Goal: Task Accomplishment & Management: Use online tool/utility

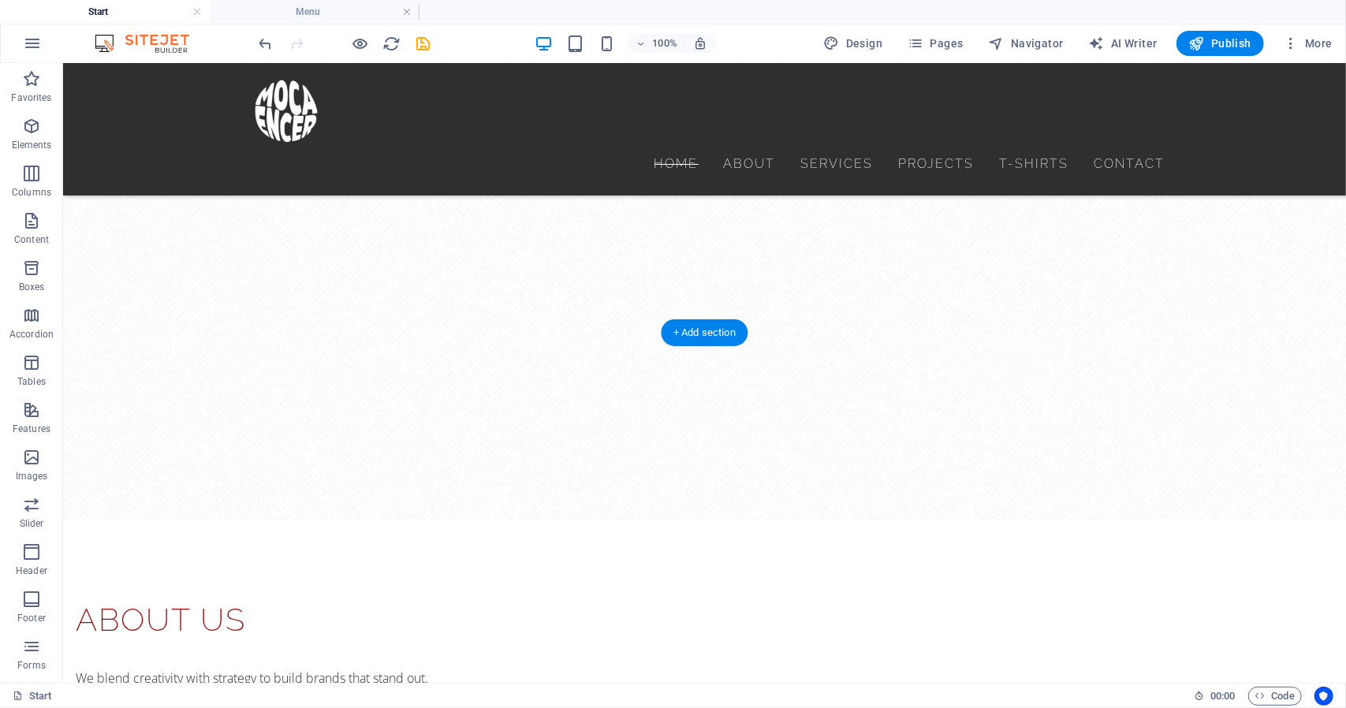
scroll to position [1183, 0]
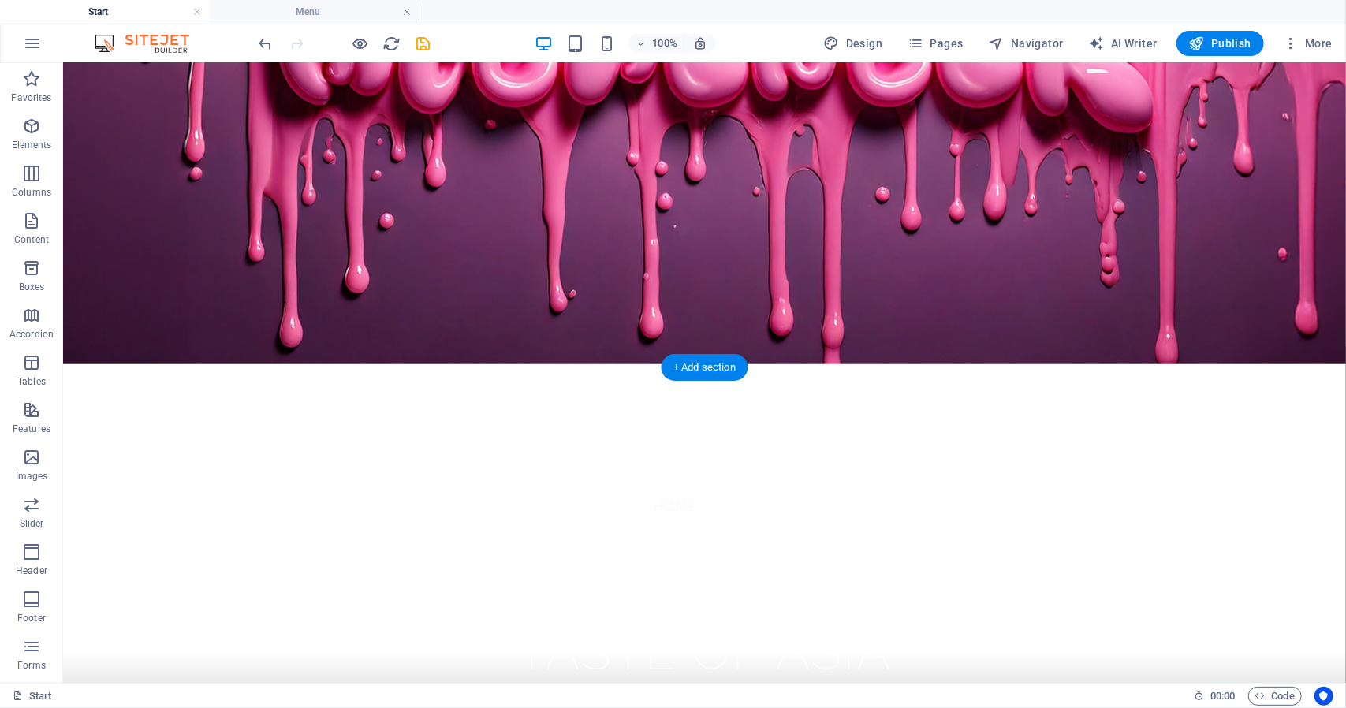
scroll to position [631, 0]
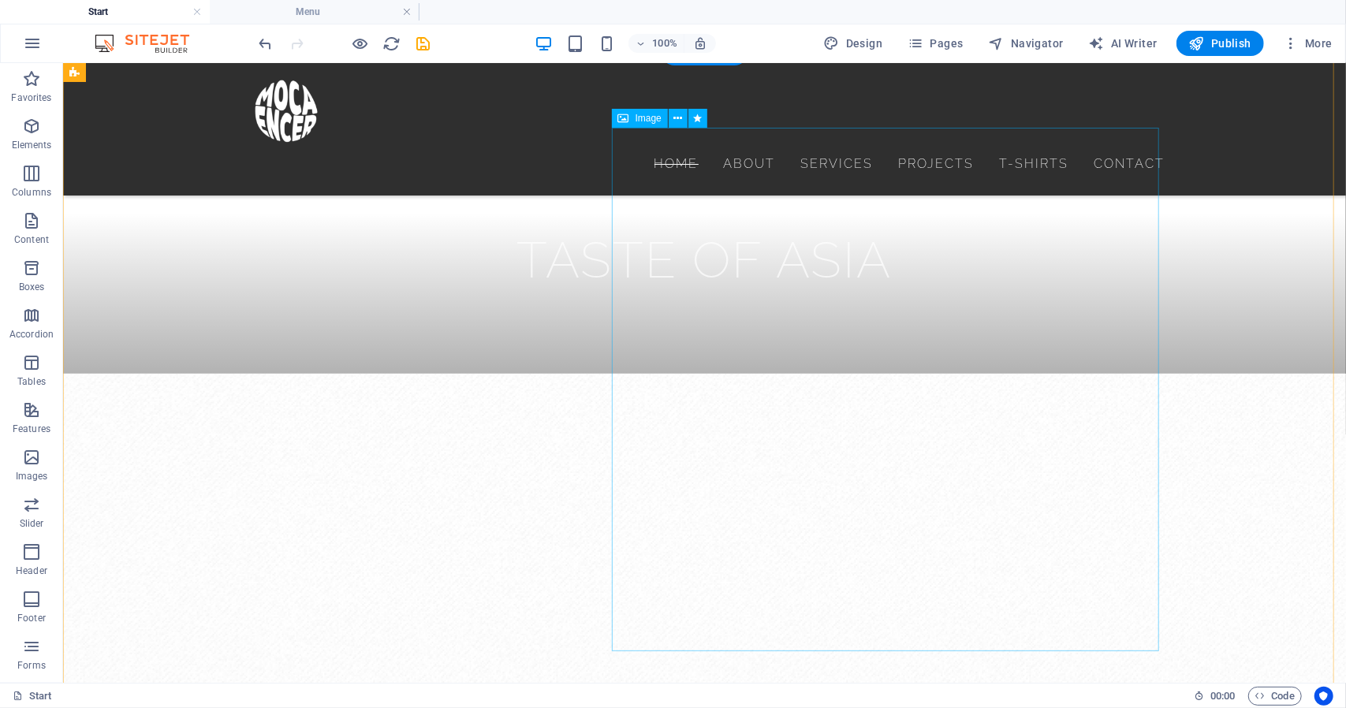
click at [643, 120] on span "Image" at bounding box center [649, 118] width 26 height 9
click at [681, 117] on icon at bounding box center [677, 118] width 9 height 17
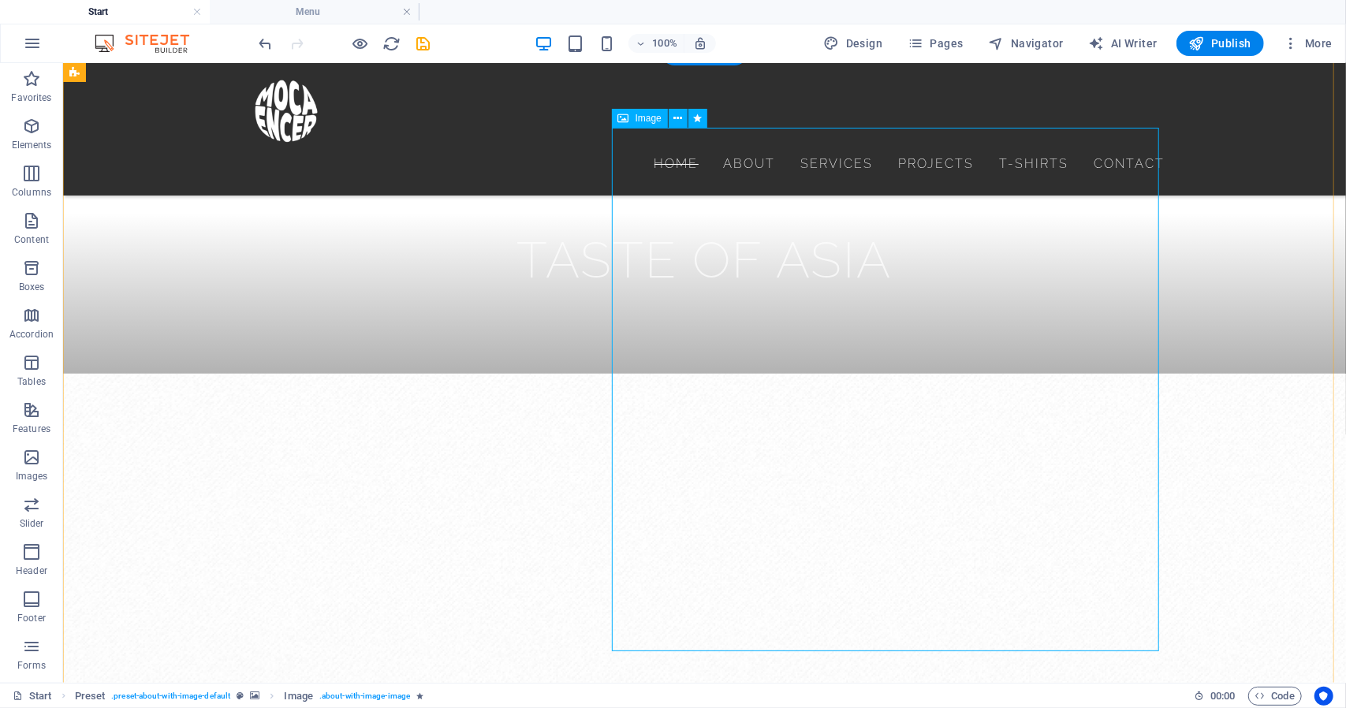
select select "%"
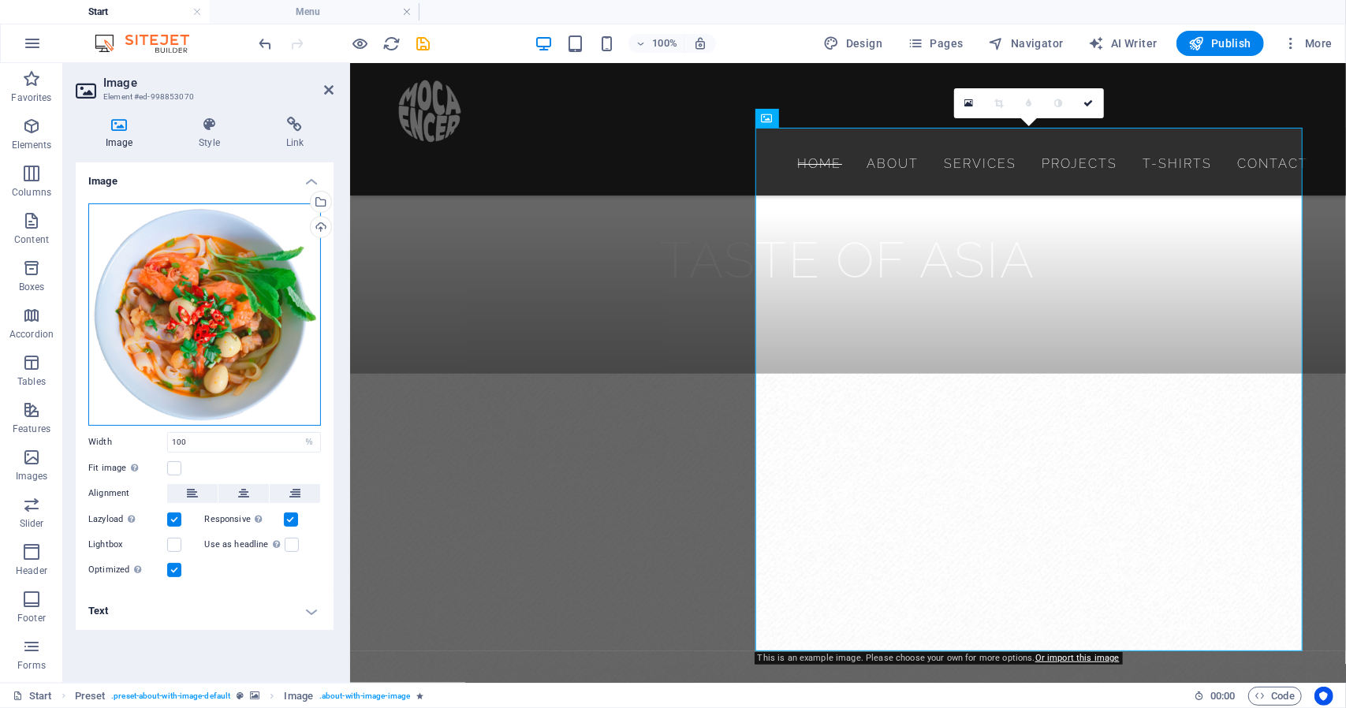
click at [211, 327] on div "Drag files here, click to choose files or select files from Files or our free s…" at bounding box center [204, 314] width 233 height 222
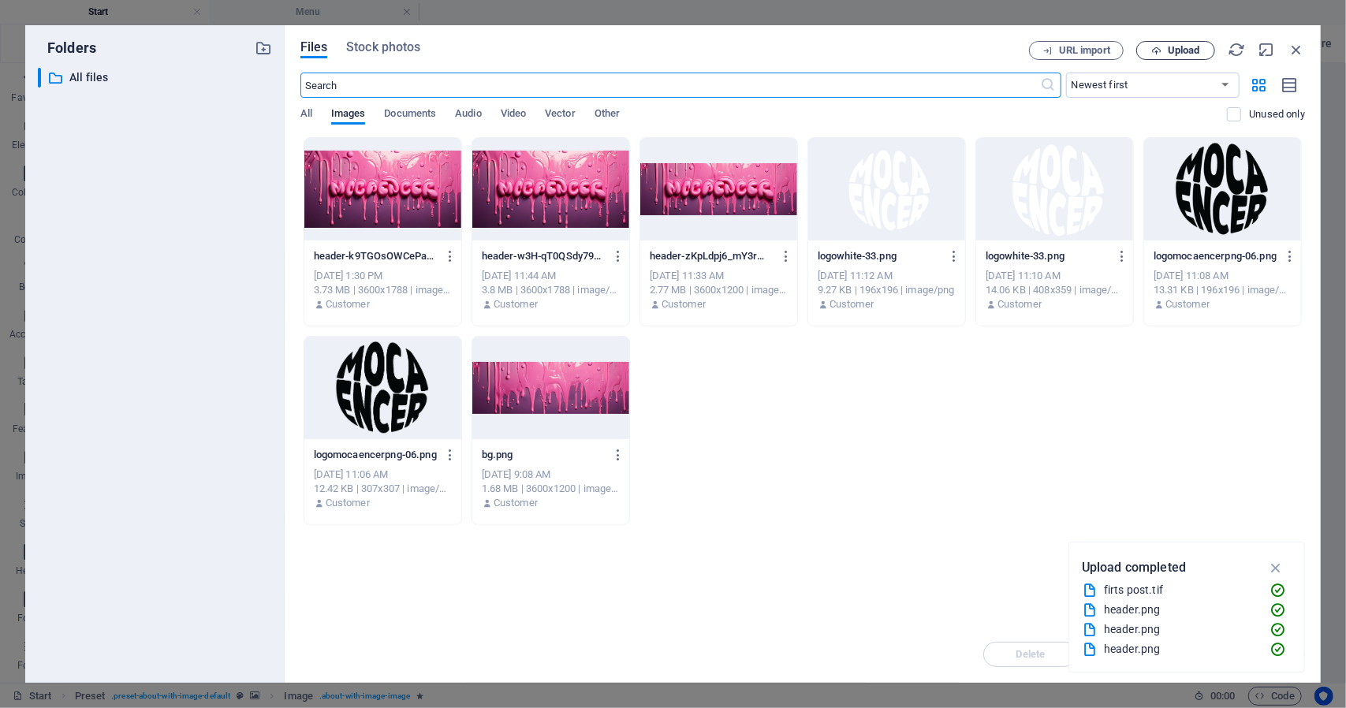
click at [1166, 47] on span "Upload" at bounding box center [1175, 51] width 65 height 10
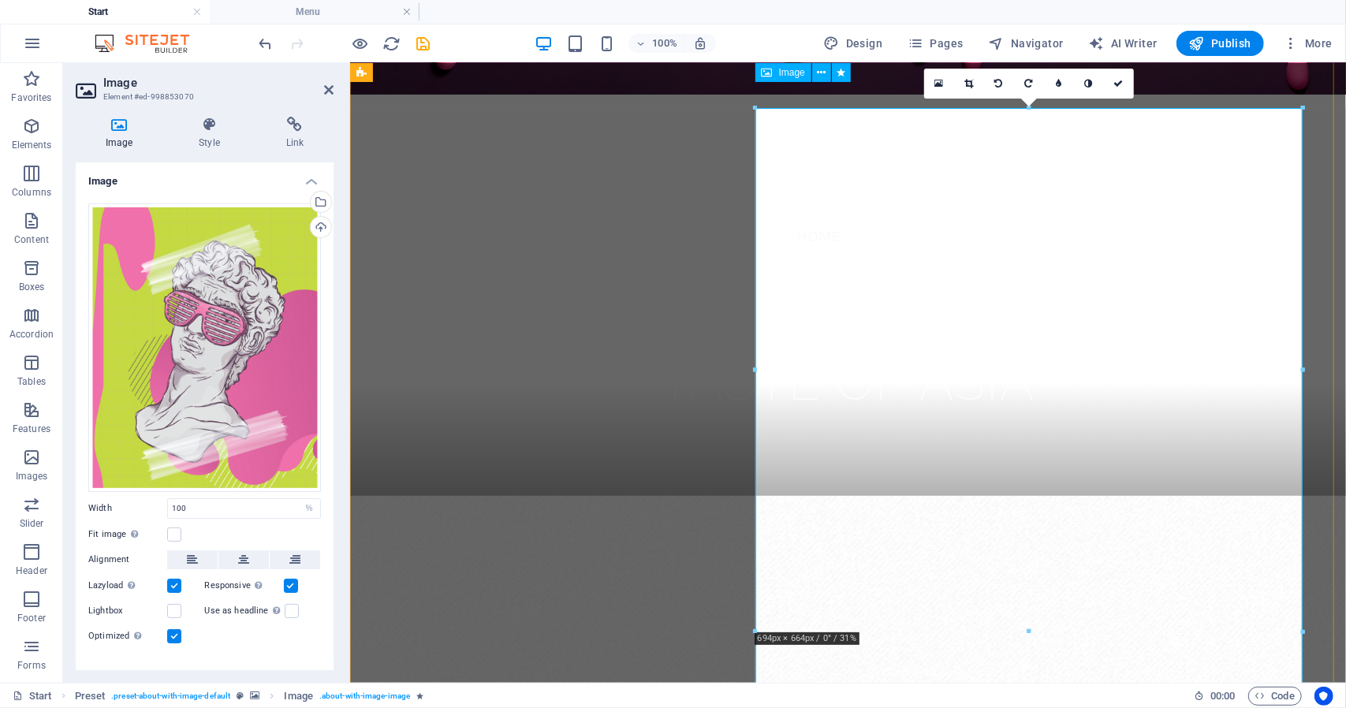
scroll to position [552, 0]
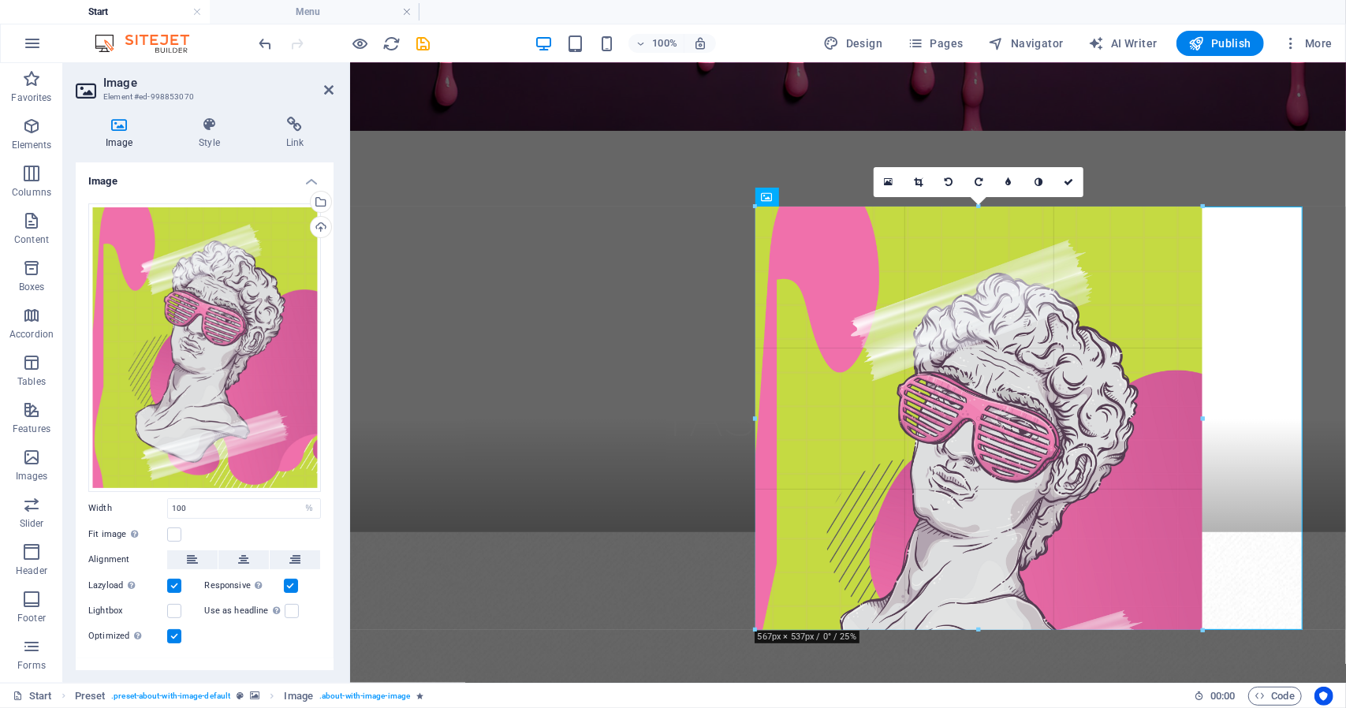
drag, startPoint x: 1298, startPoint y: 204, endPoint x: 766, endPoint y: 247, distance: 534.0
type input "567"
select select "px"
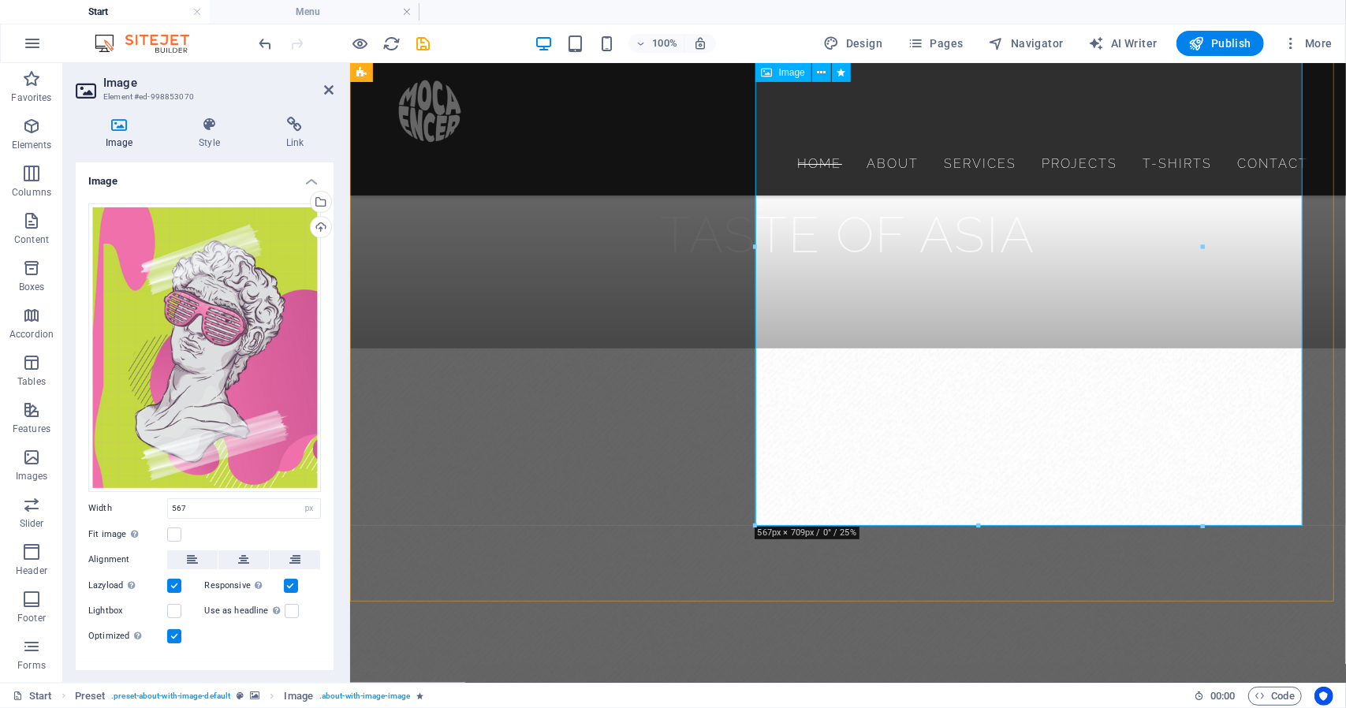
scroll to position [631, 0]
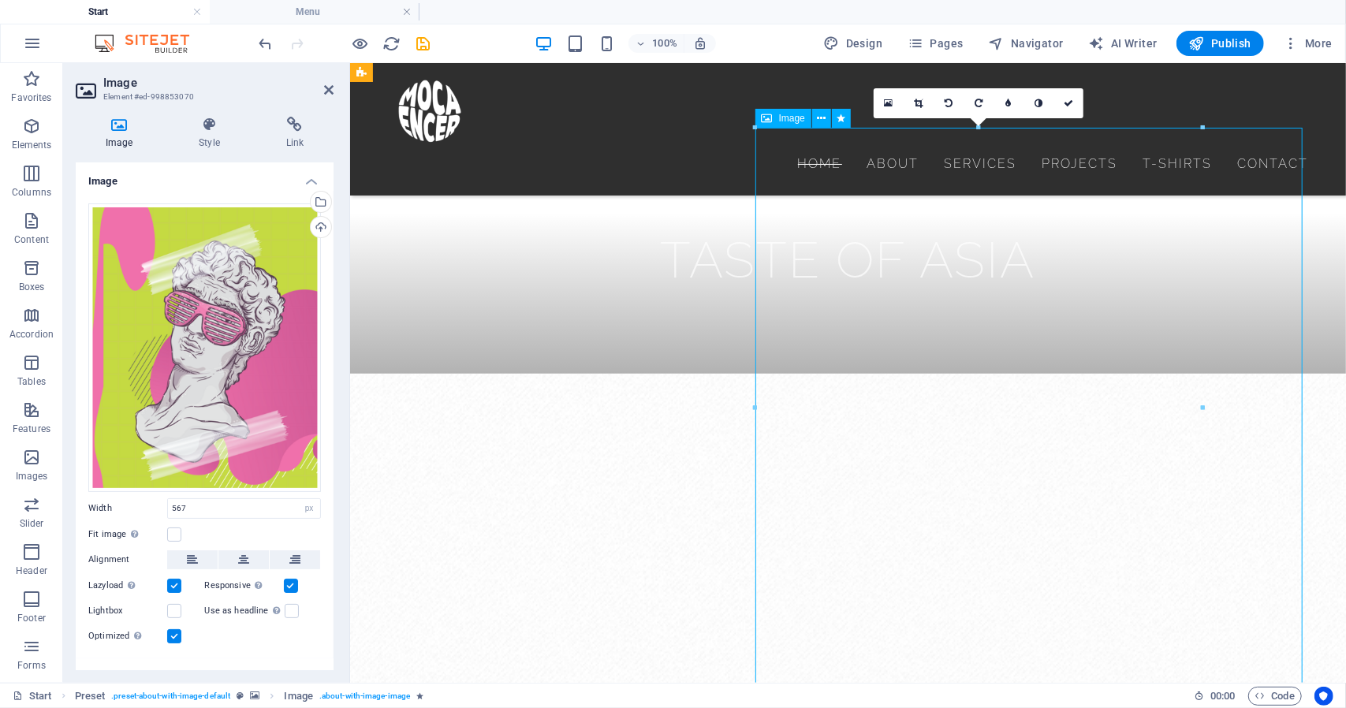
drag, startPoint x: 957, startPoint y: 290, endPoint x: 1009, endPoint y: 289, distance: 52.1
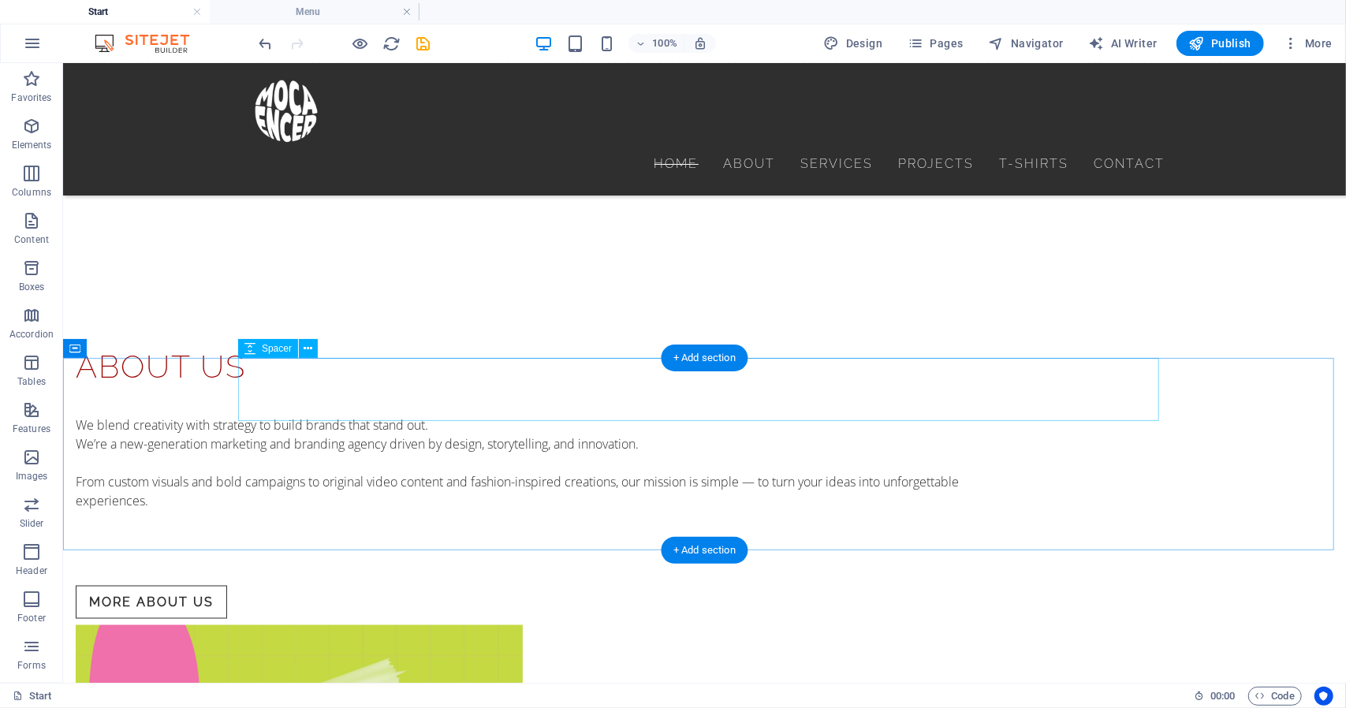
scroll to position [1419, 0]
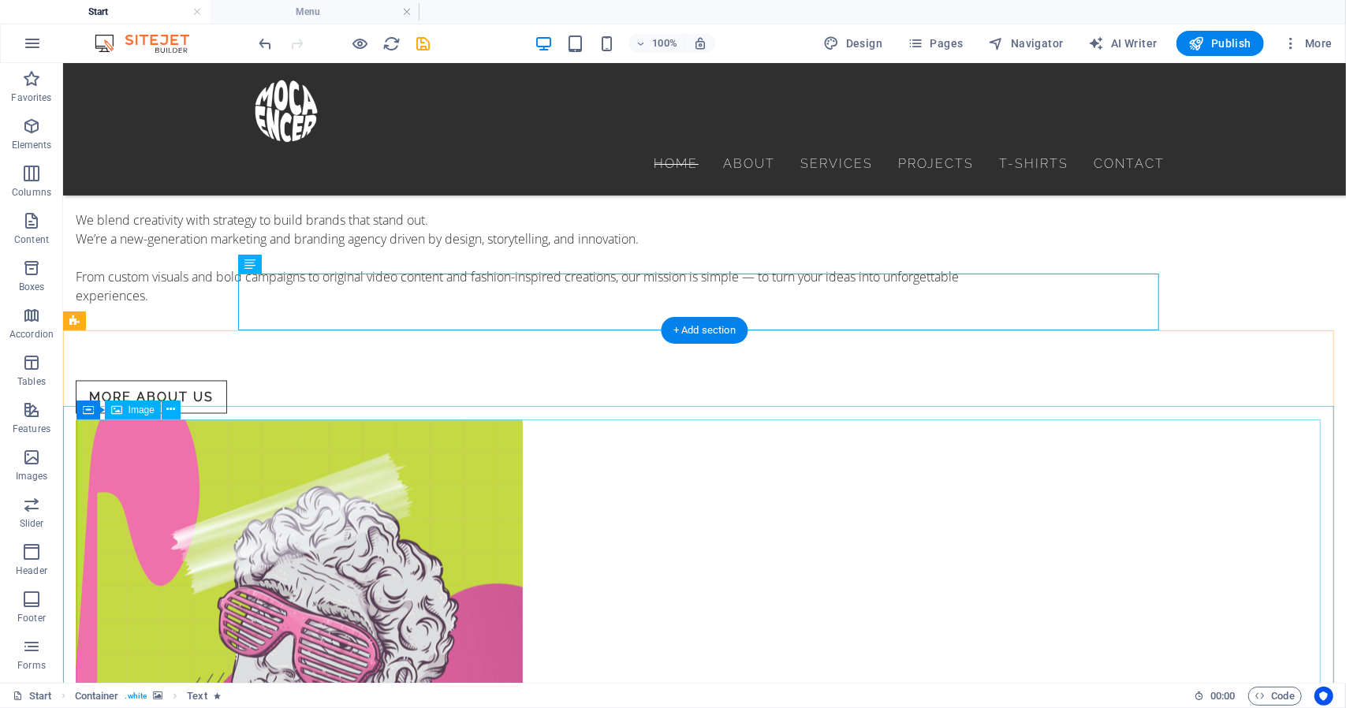
scroll to position [1656, 0]
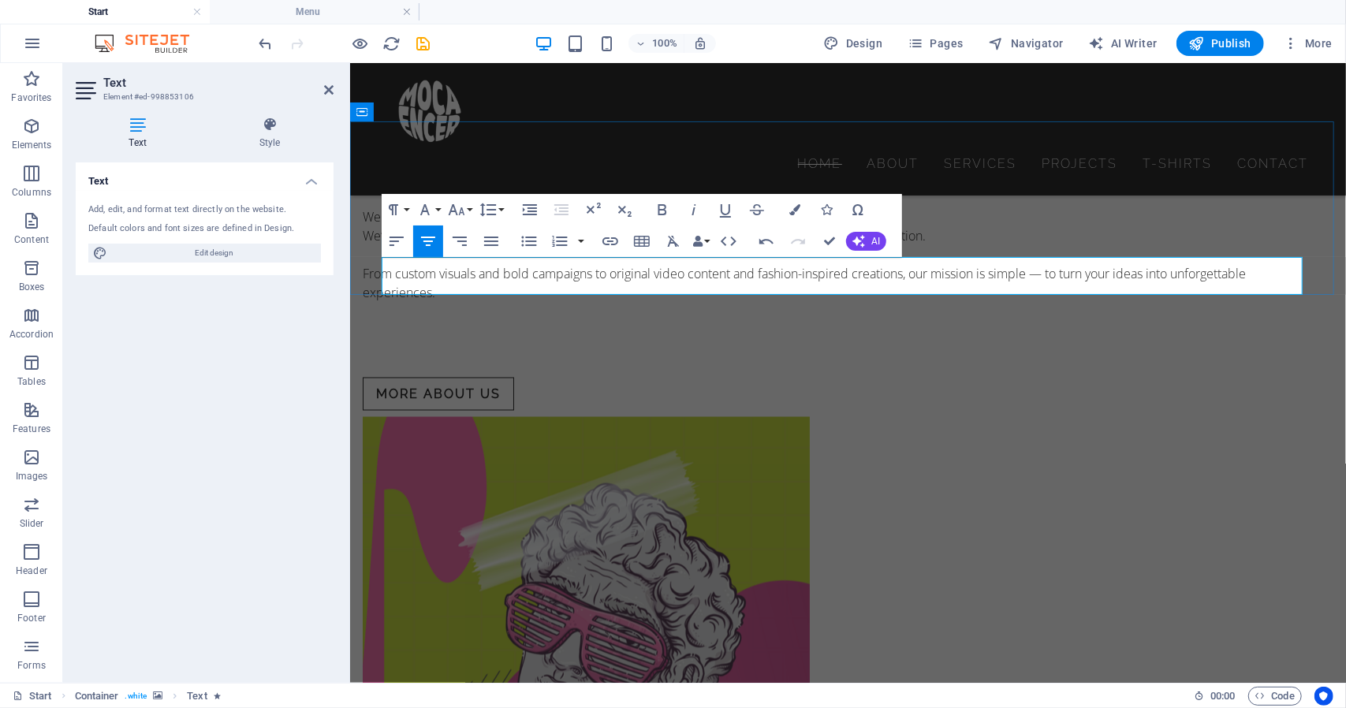
drag, startPoint x: 686, startPoint y: 262, endPoint x: 1033, endPoint y: 267, distance: 347.0
click at [666, 206] on icon "button" at bounding box center [662, 209] width 9 height 11
click at [324, 88] on icon at bounding box center [328, 90] width 9 height 13
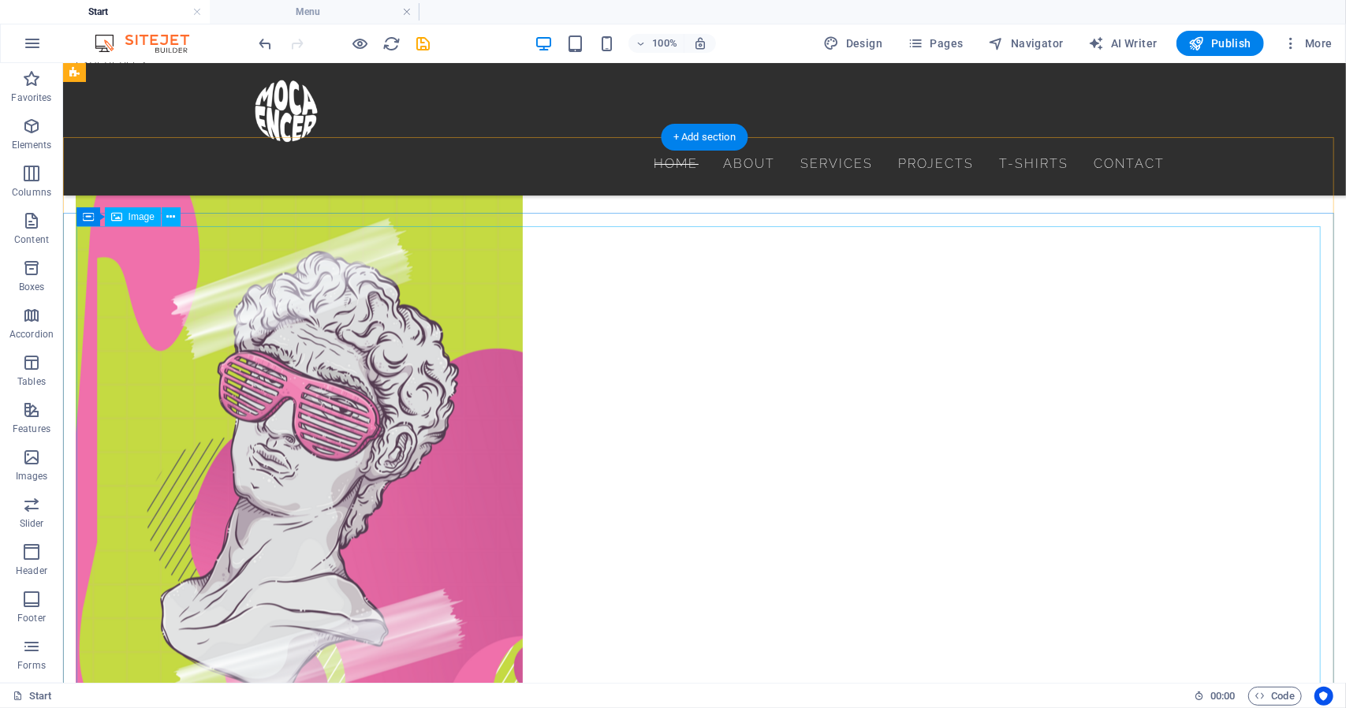
scroll to position [2129, 0]
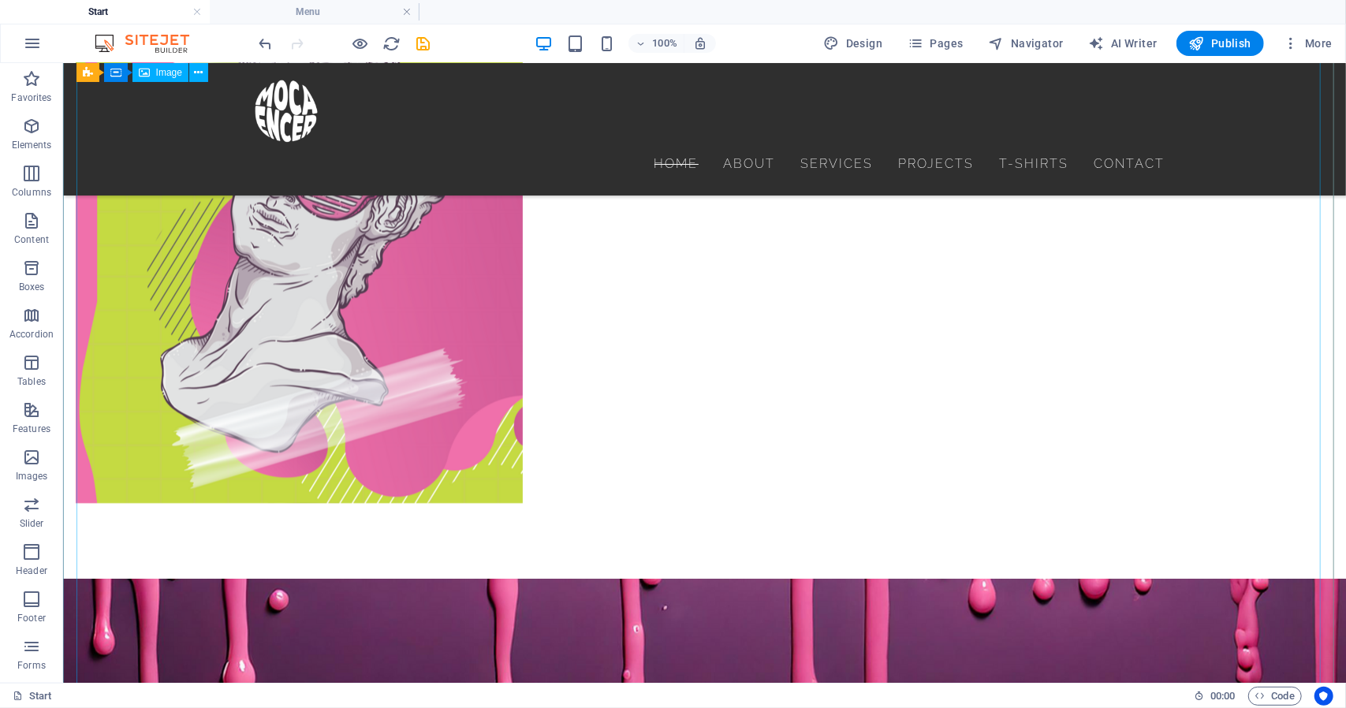
select select "%"
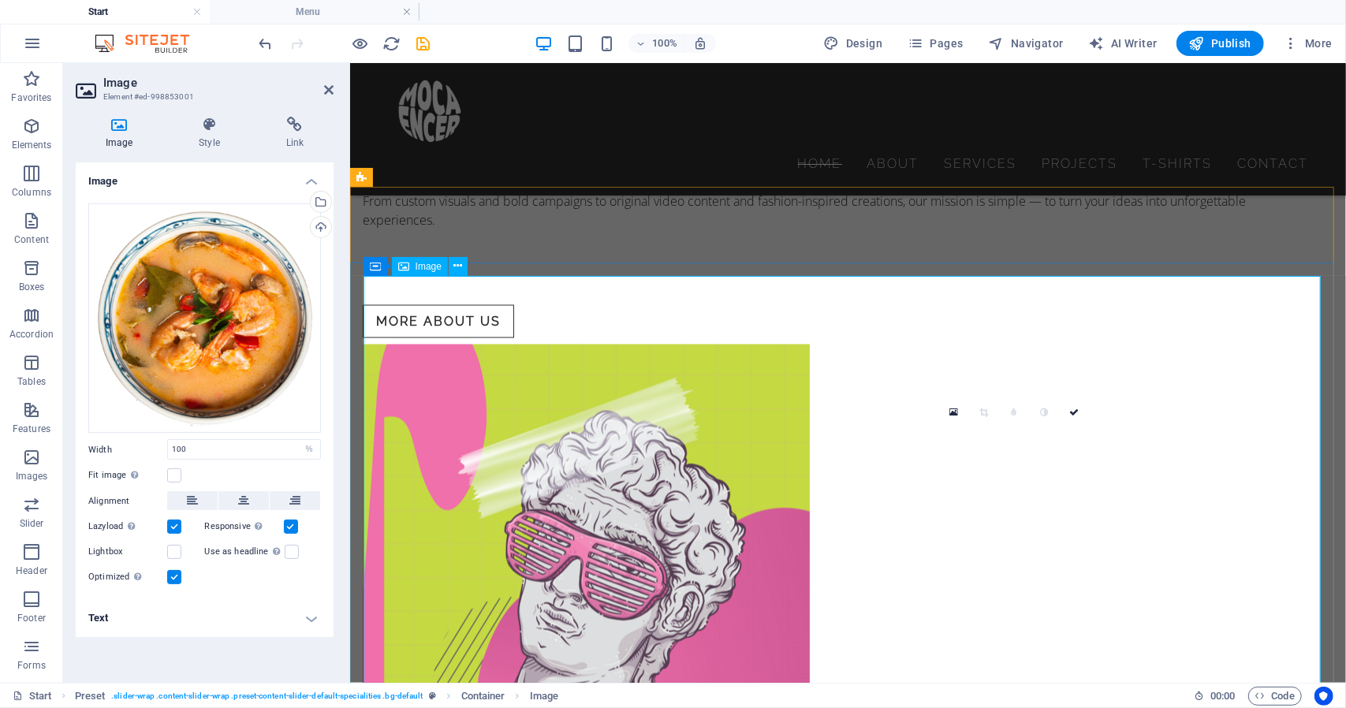
scroll to position [1528, 0]
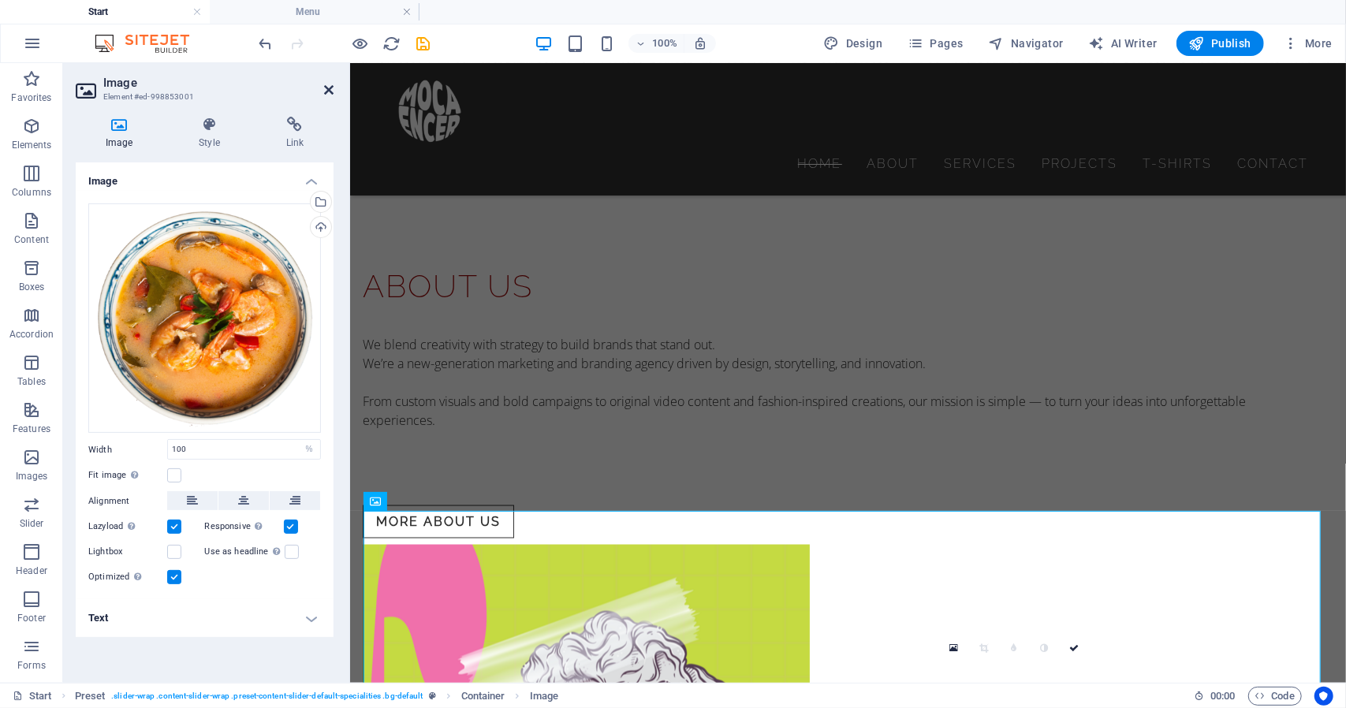
click at [325, 88] on icon at bounding box center [328, 90] width 9 height 13
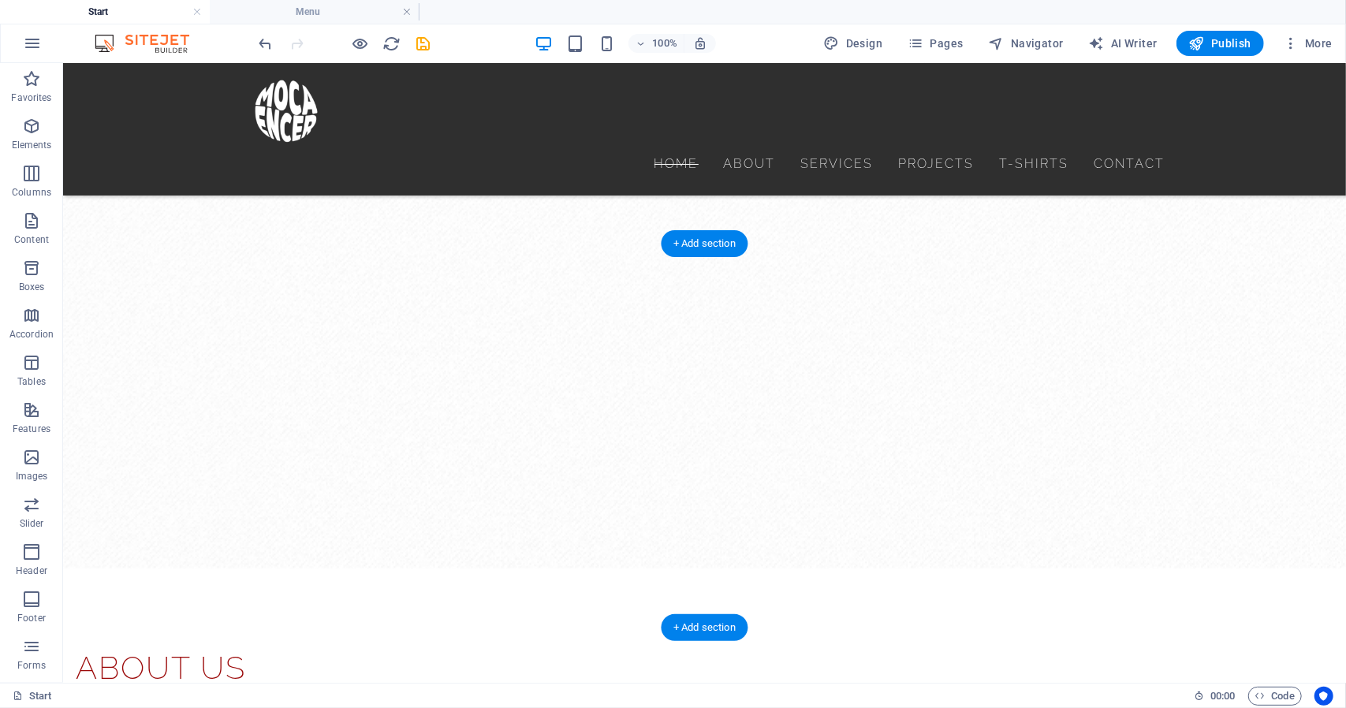
scroll to position [1151, 0]
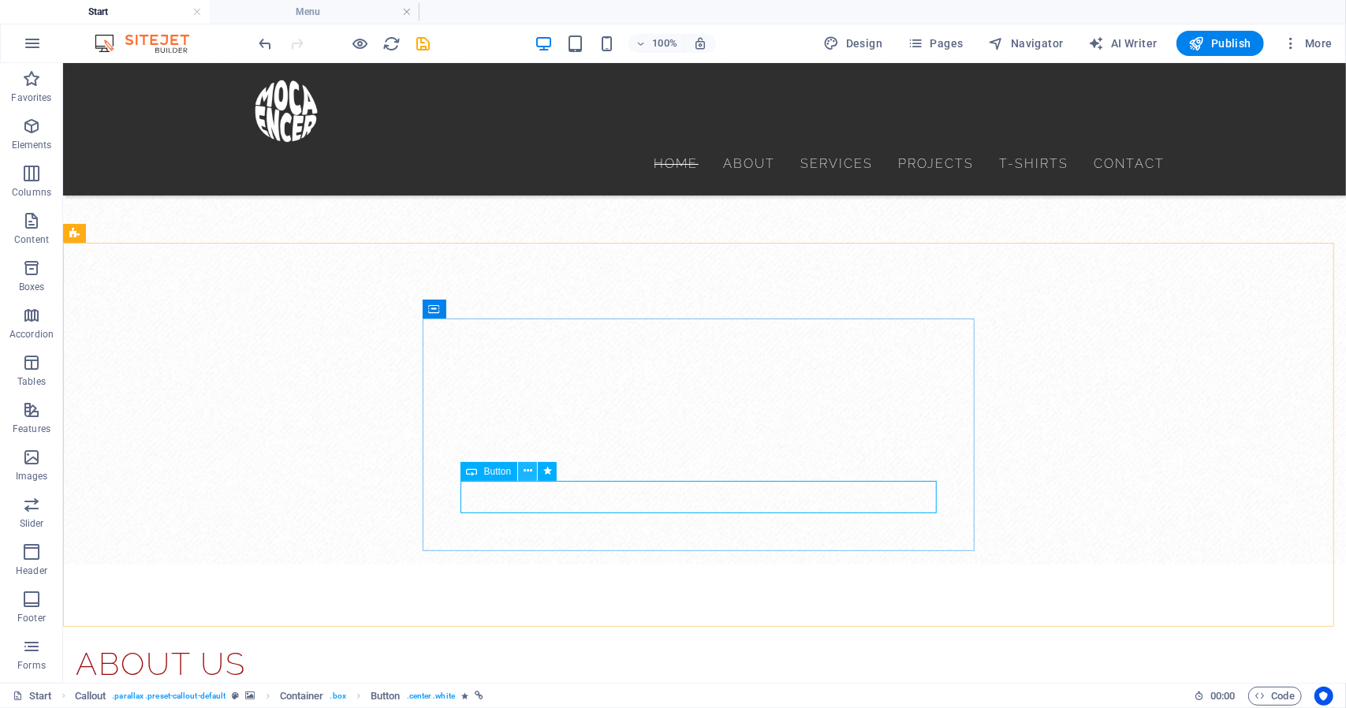
click at [533, 472] on button at bounding box center [527, 471] width 19 height 19
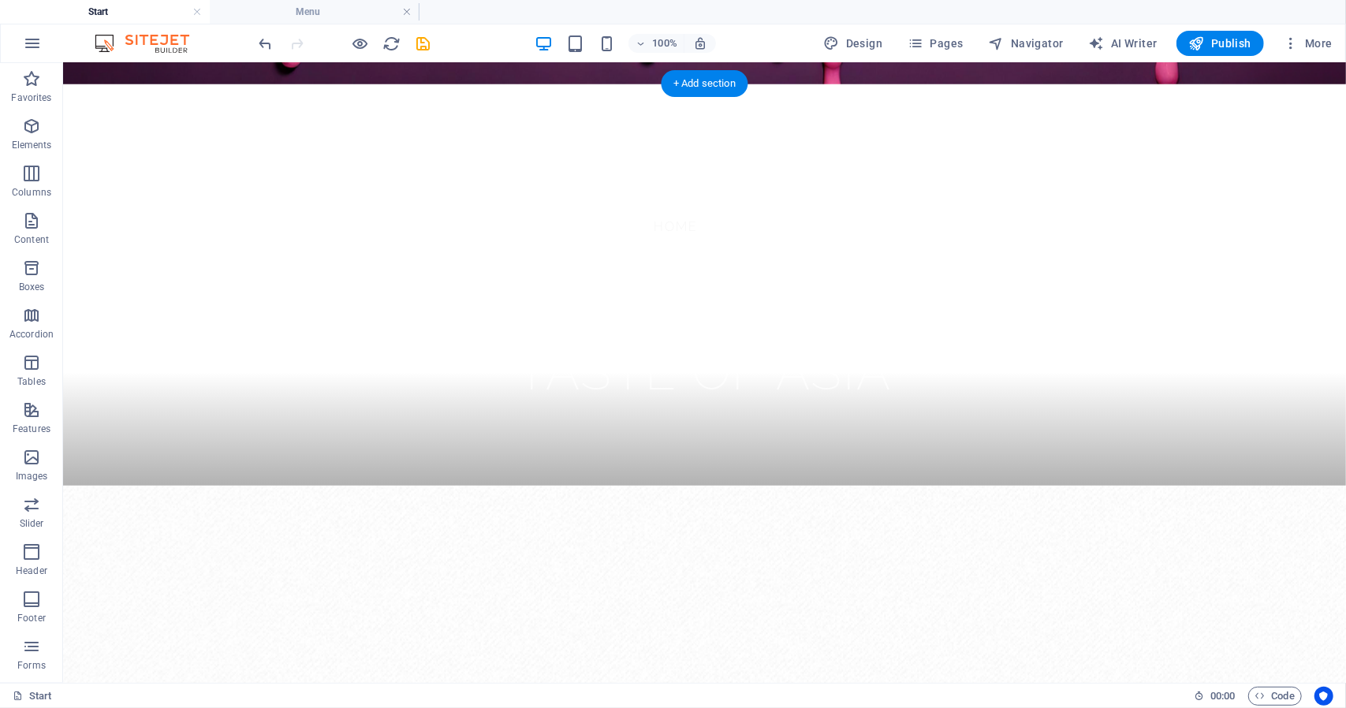
scroll to position [677, 0]
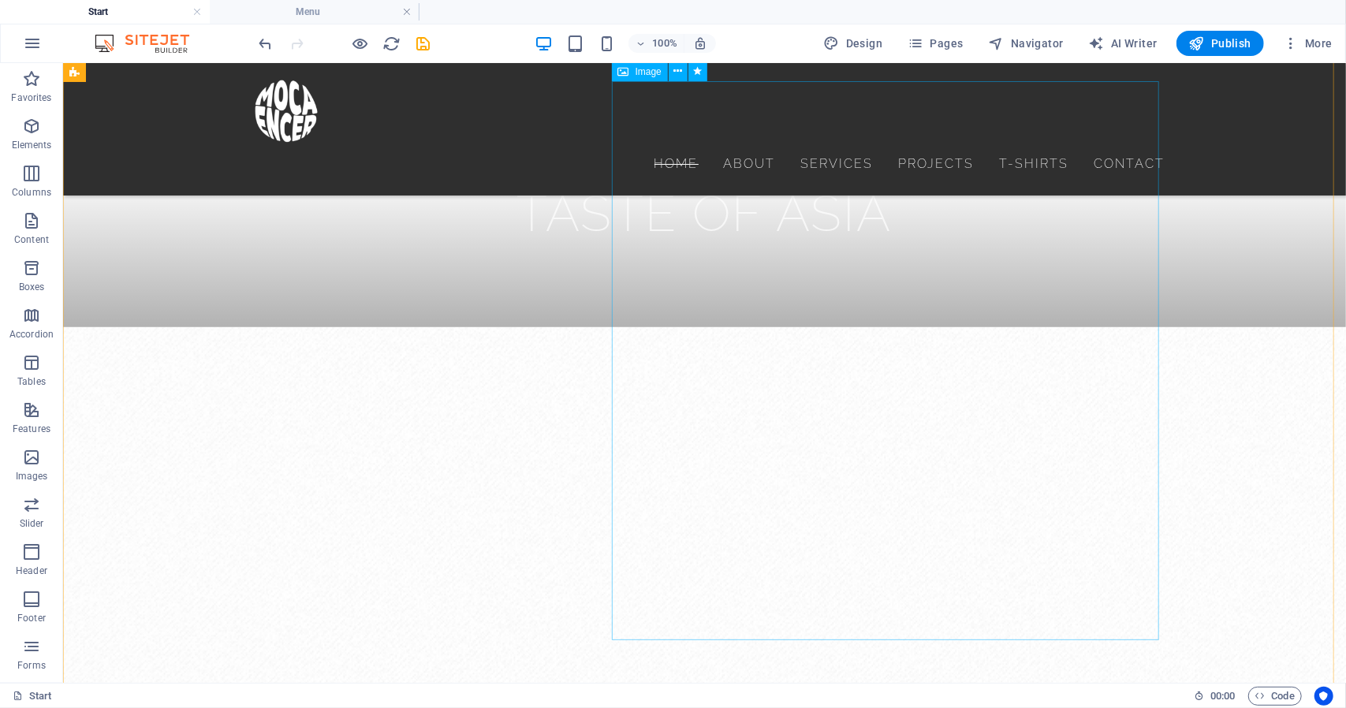
select select "px"
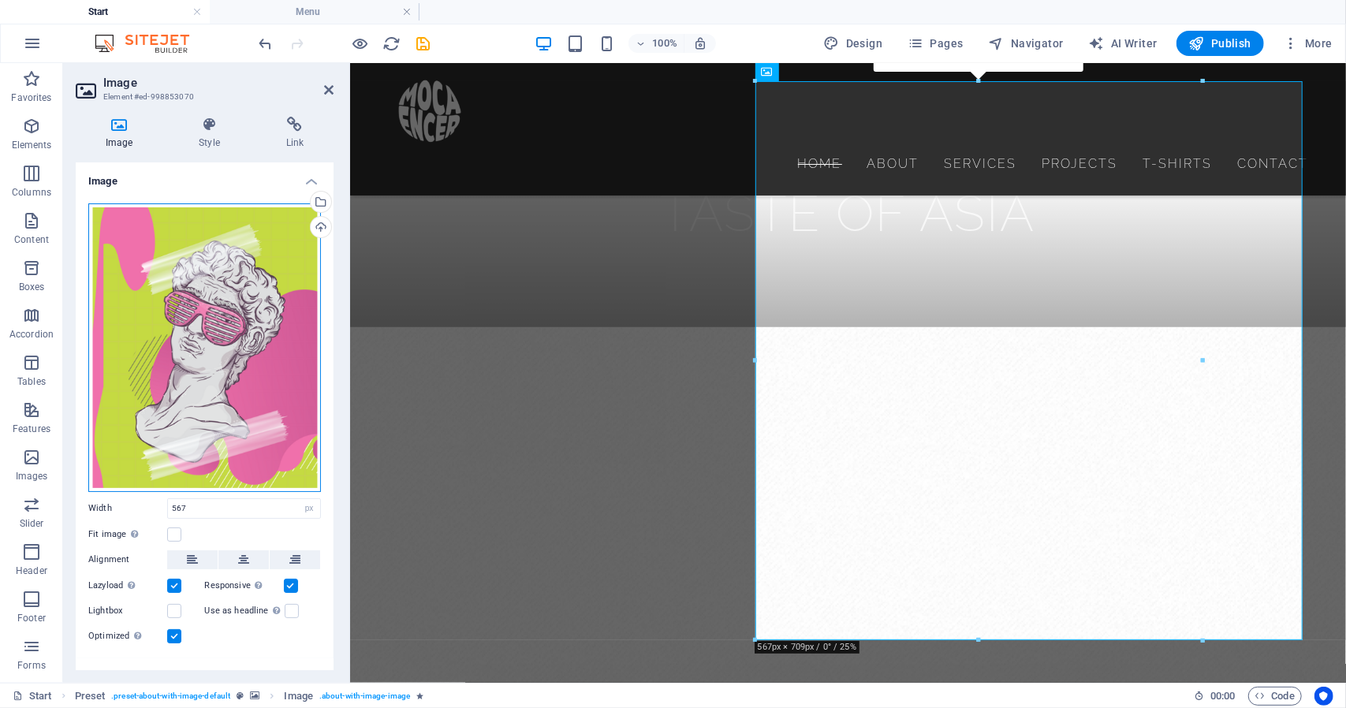
click at [241, 337] on div "Drag files here, click to choose files or select files from Files or our free s…" at bounding box center [204, 347] width 233 height 289
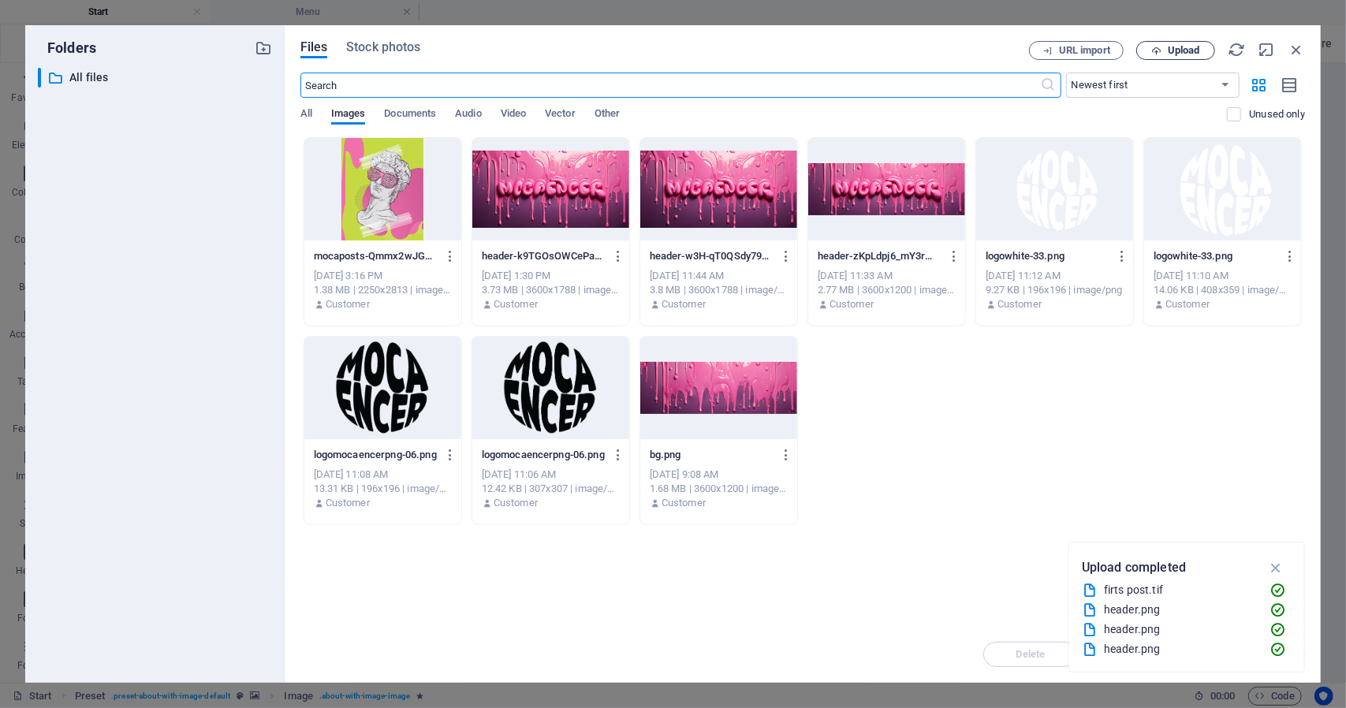
click at [1158, 50] on icon "button" at bounding box center [1156, 51] width 10 height 10
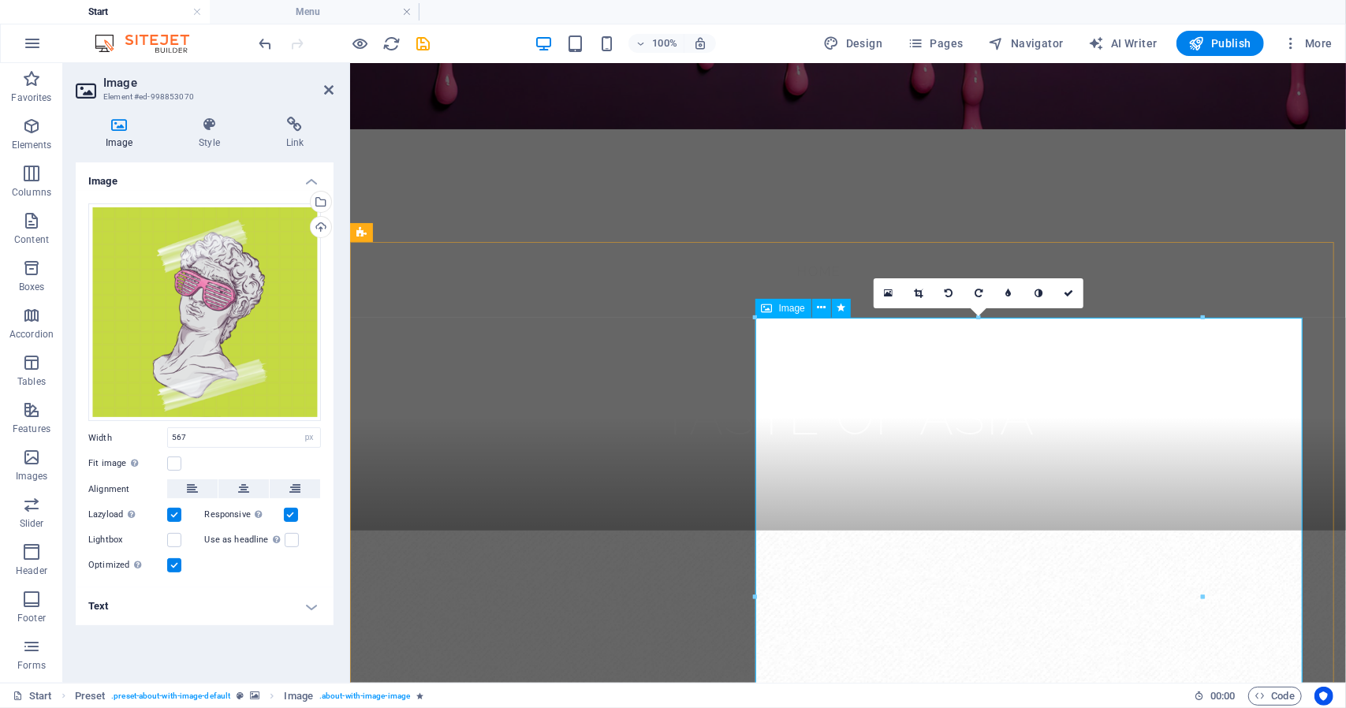
scroll to position [599, 0]
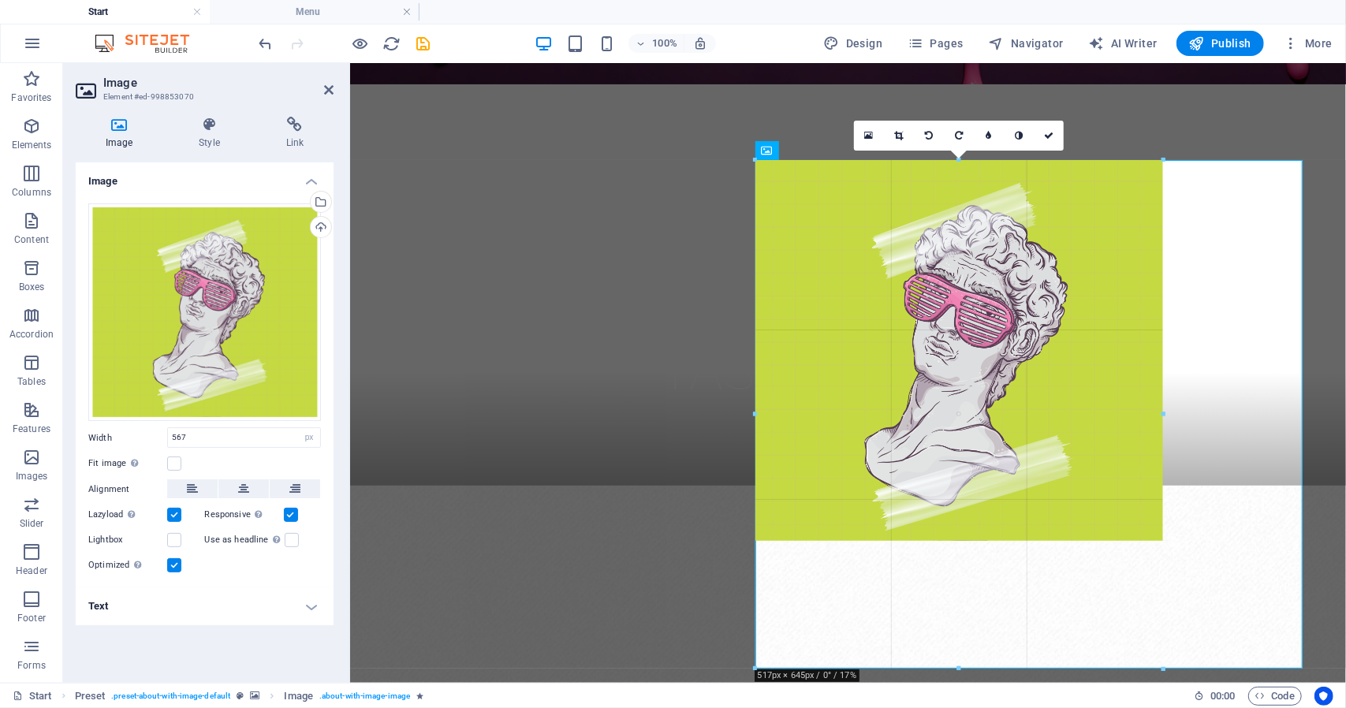
drag, startPoint x: 1203, startPoint y: 437, endPoint x: 816, endPoint y: 364, distance: 393.3
type input "517"
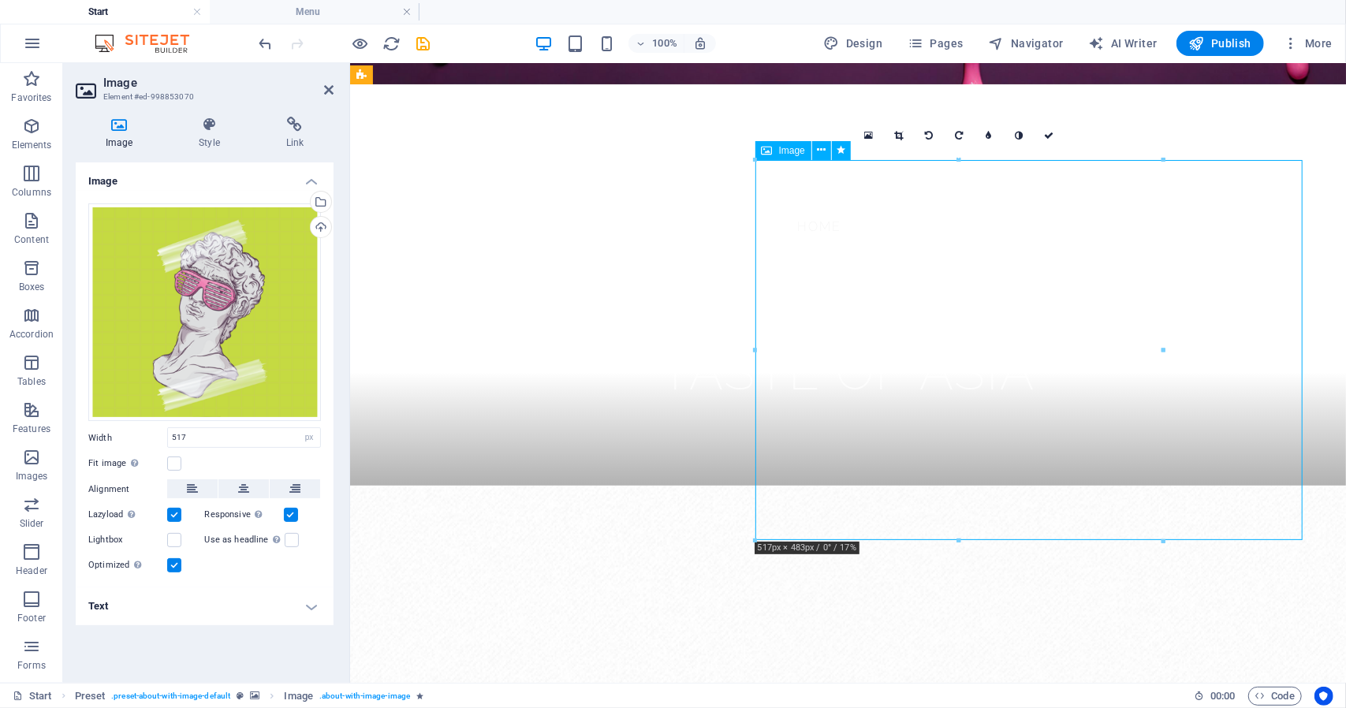
drag, startPoint x: 955, startPoint y: 374, endPoint x: 1035, endPoint y: 373, distance: 80.4
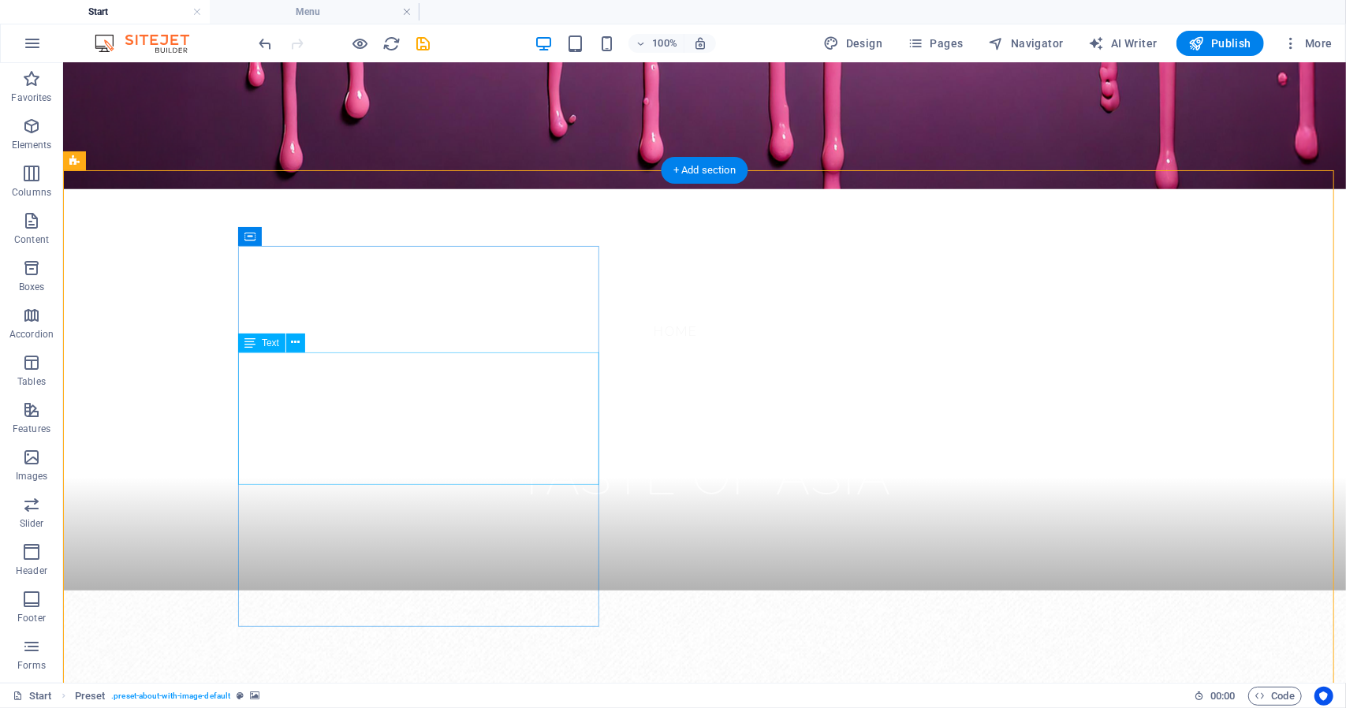
scroll to position [520, 0]
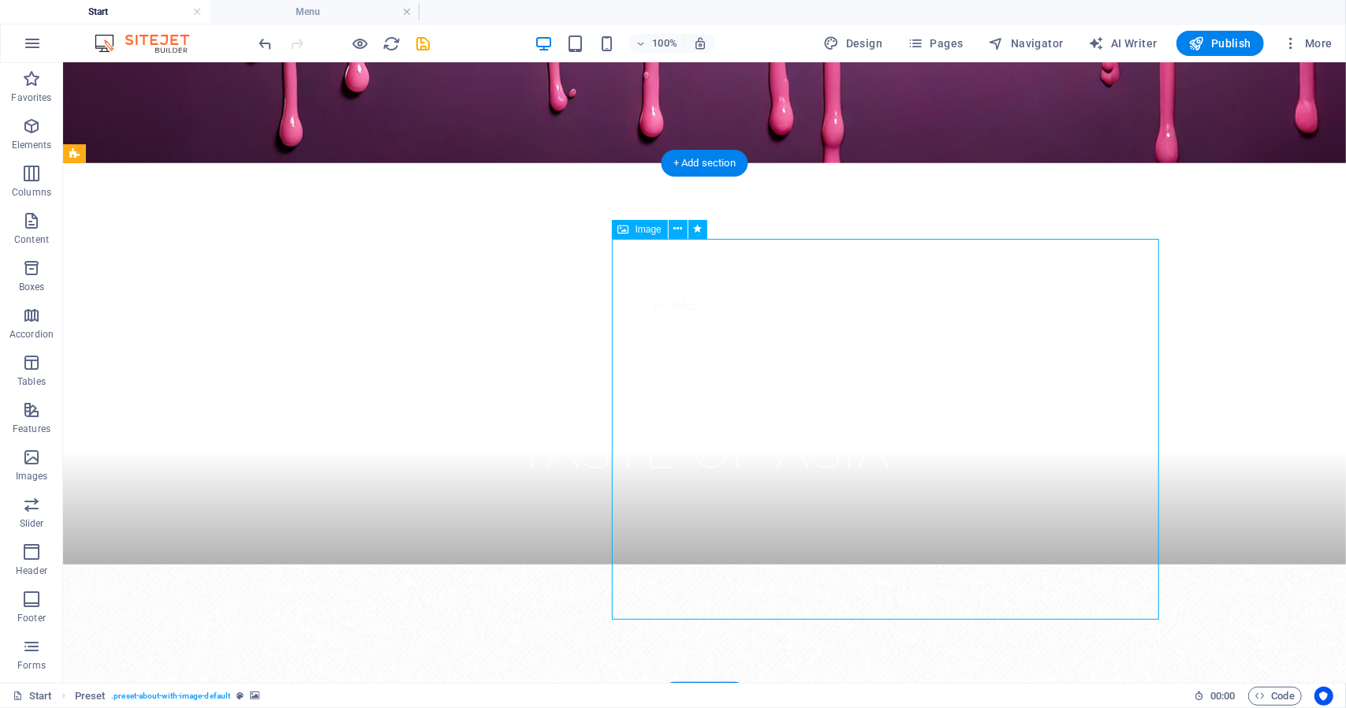
select select "px"
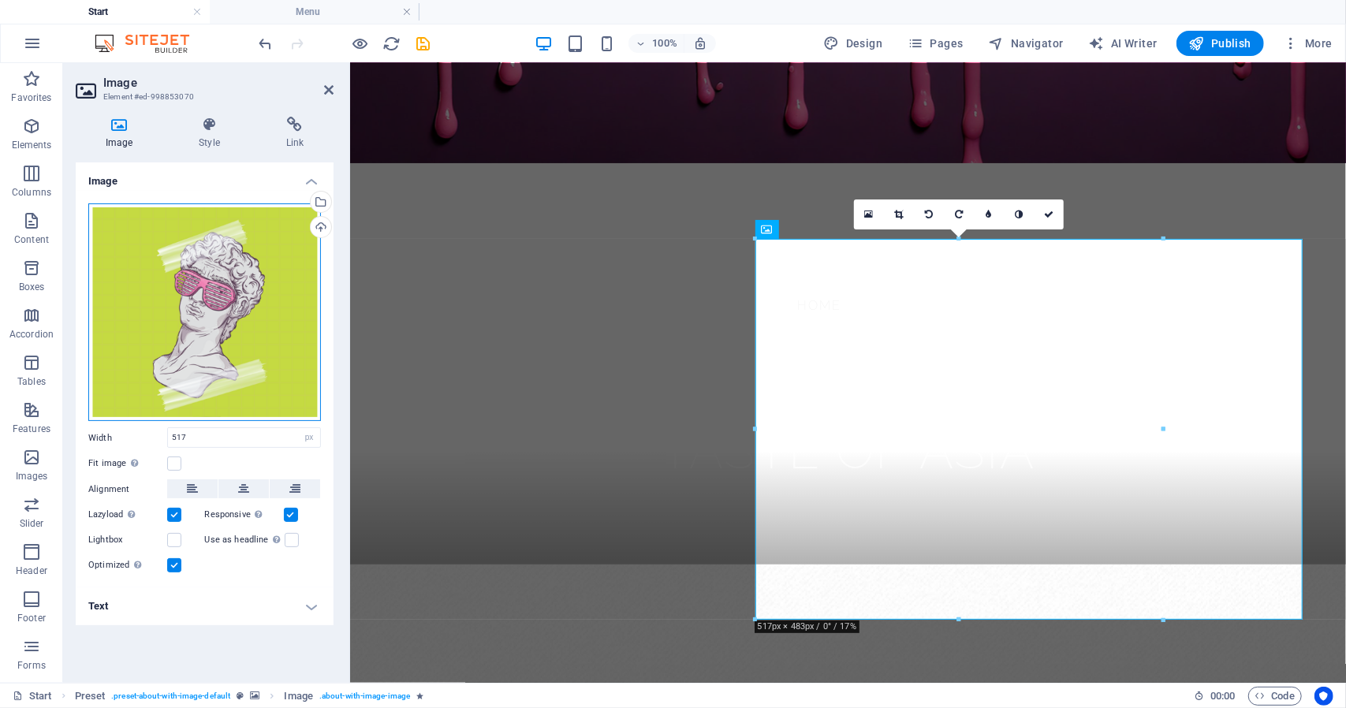
click at [249, 264] on div "Drag files here, click to choose files or select files from Files or our free s…" at bounding box center [204, 312] width 233 height 218
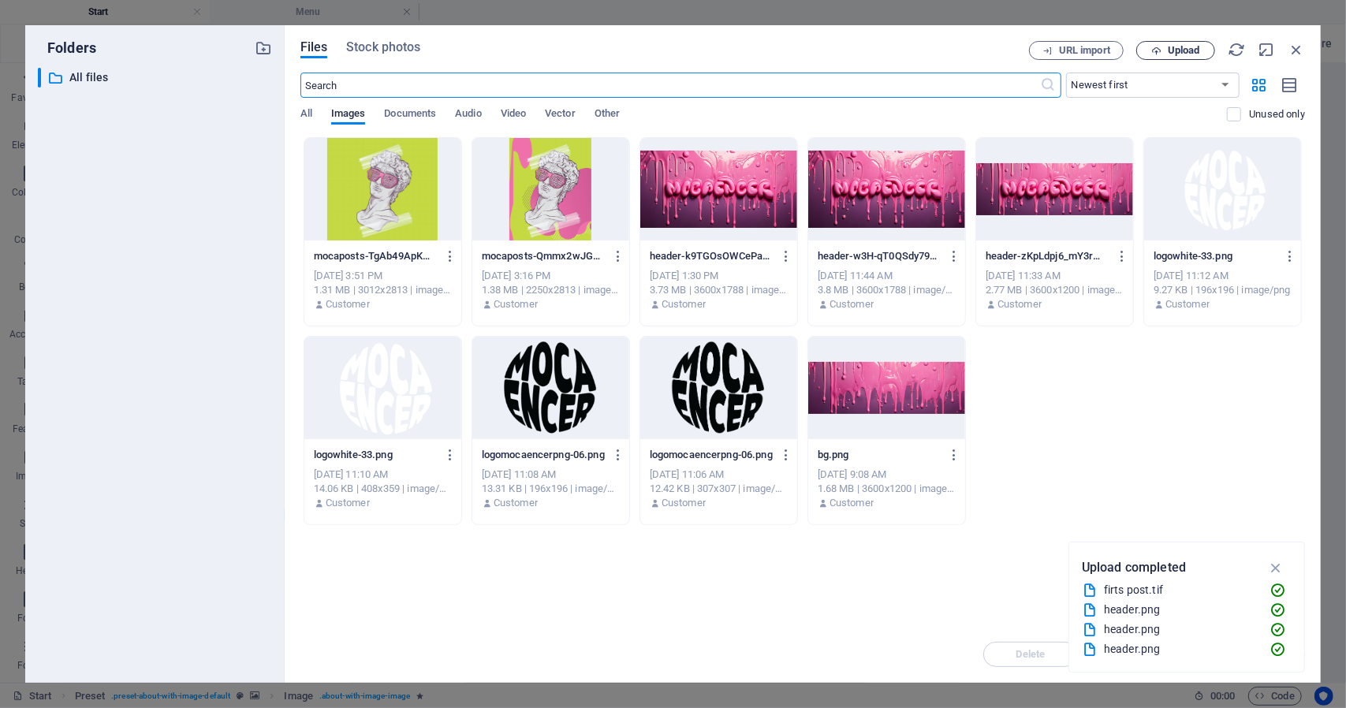
click at [1169, 49] on span "Upload" at bounding box center [1184, 50] width 32 height 9
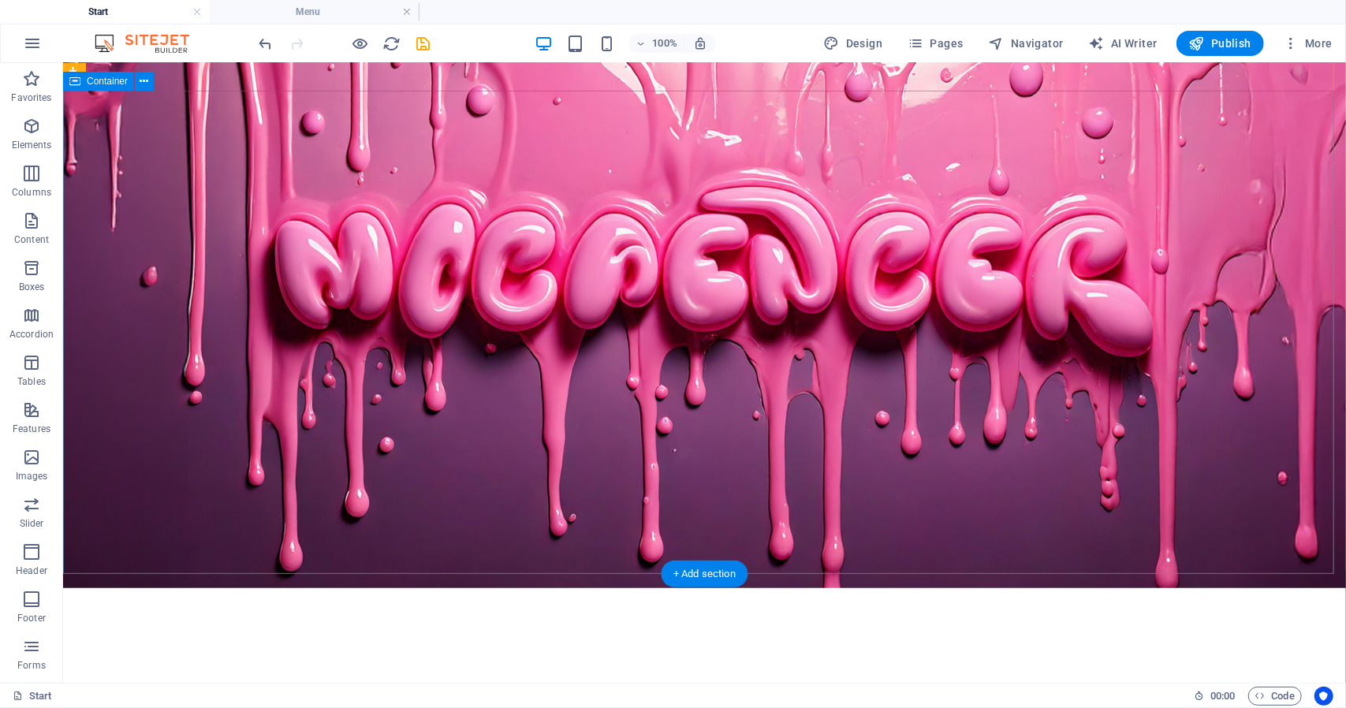
scroll to position [0, 0]
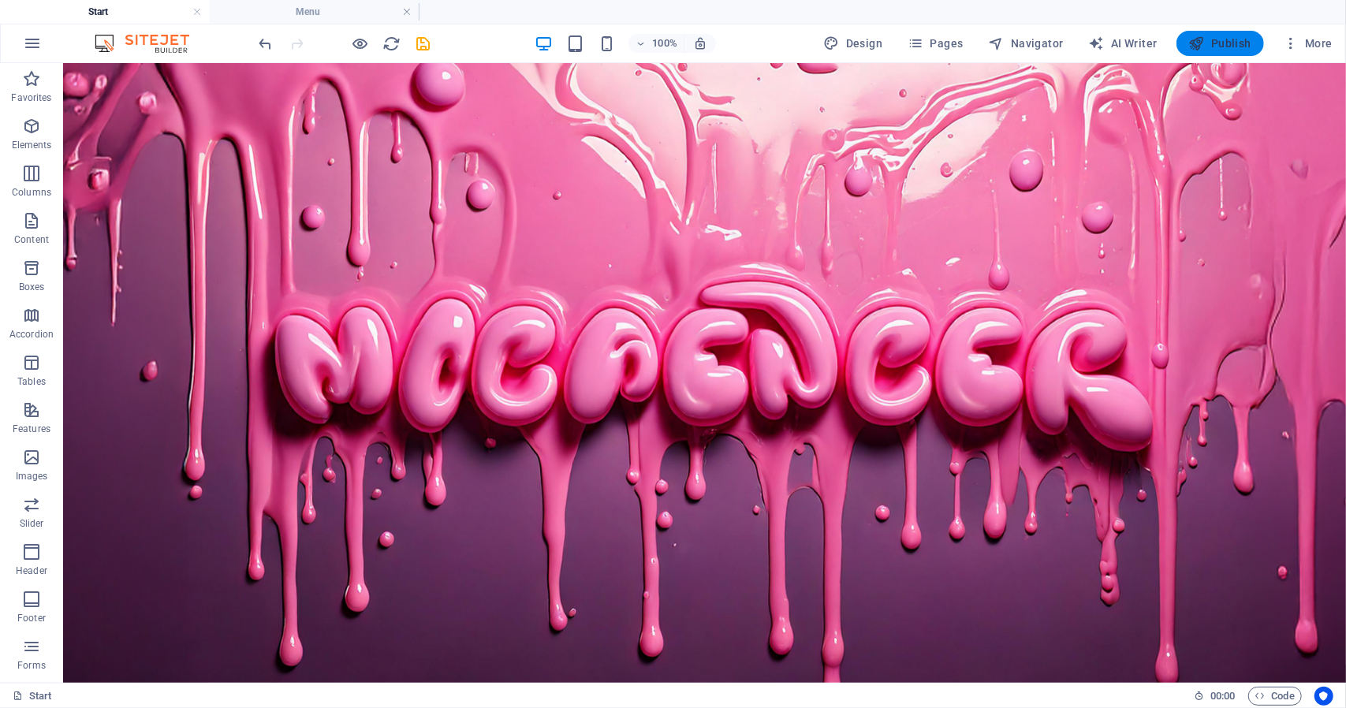
click at [1224, 50] on span "Publish" at bounding box center [1220, 43] width 62 height 16
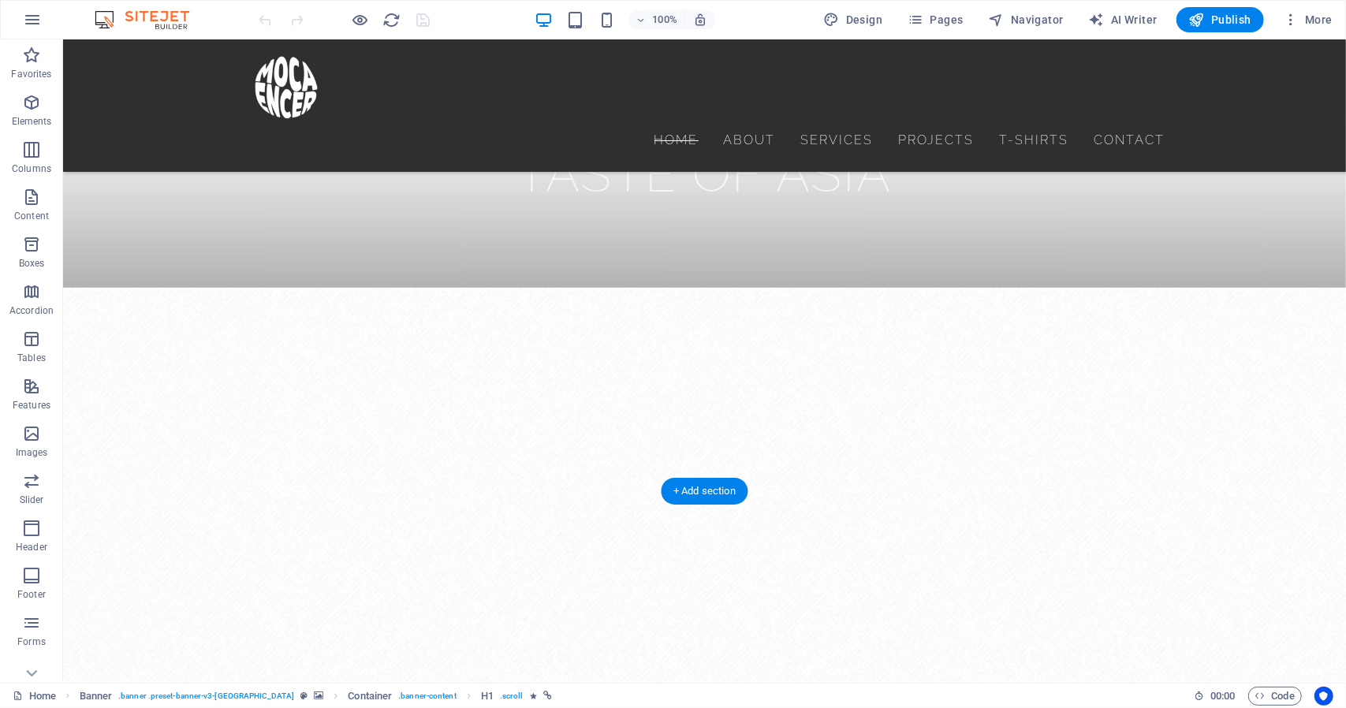
scroll to position [789, 0]
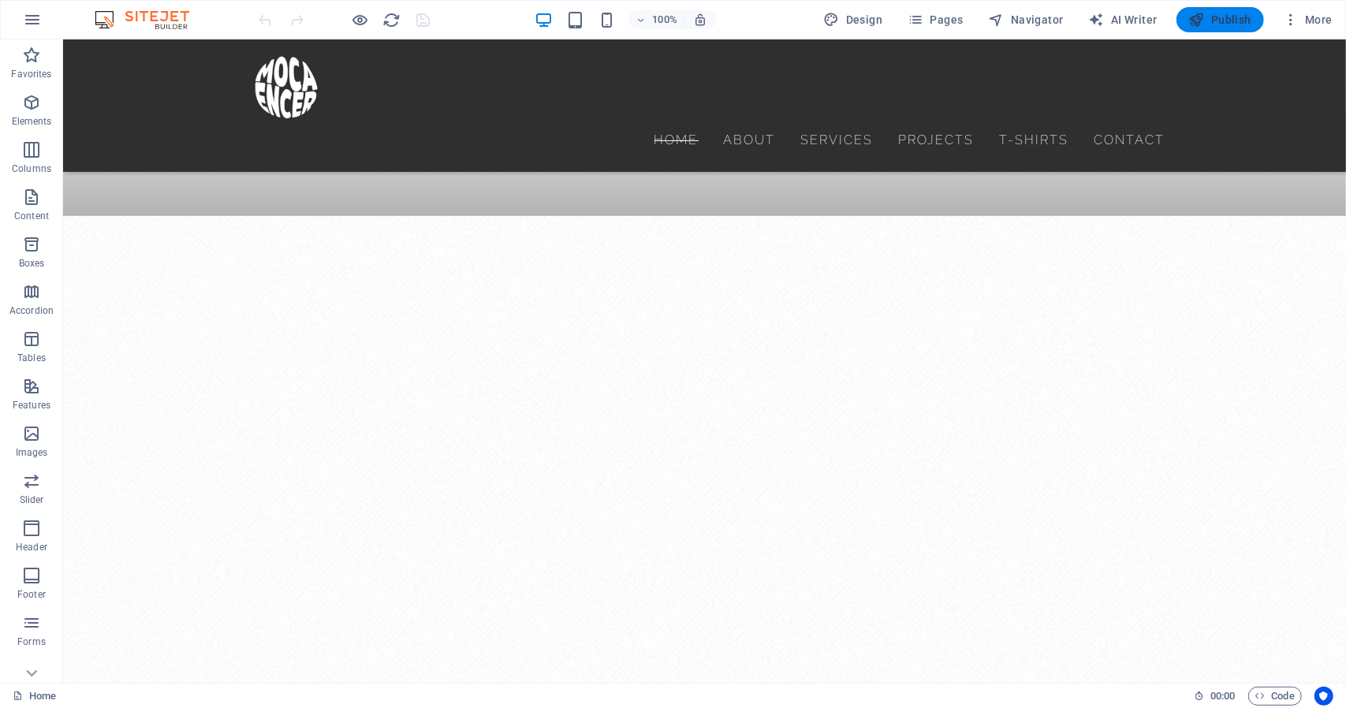
click at [1225, 18] on span "Publish" at bounding box center [1220, 20] width 62 height 16
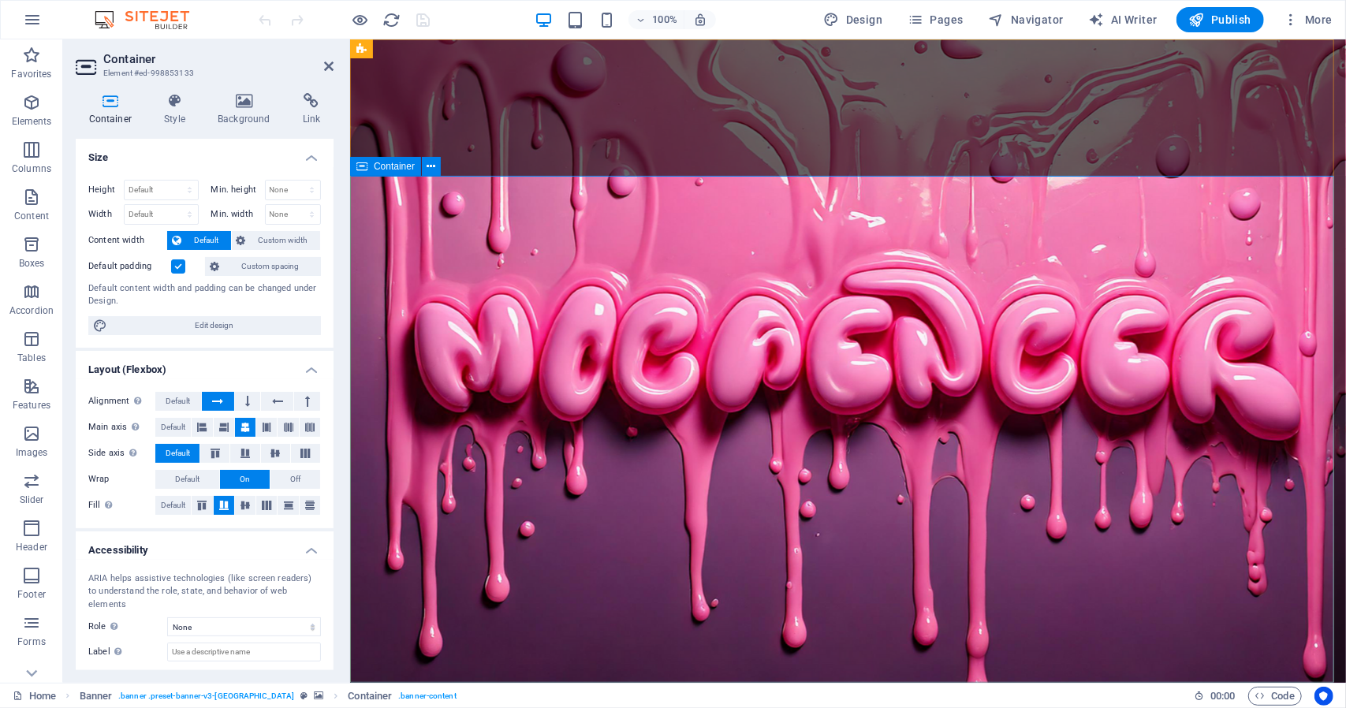
click at [461, 47] on icon at bounding box center [460, 49] width 12 height 17
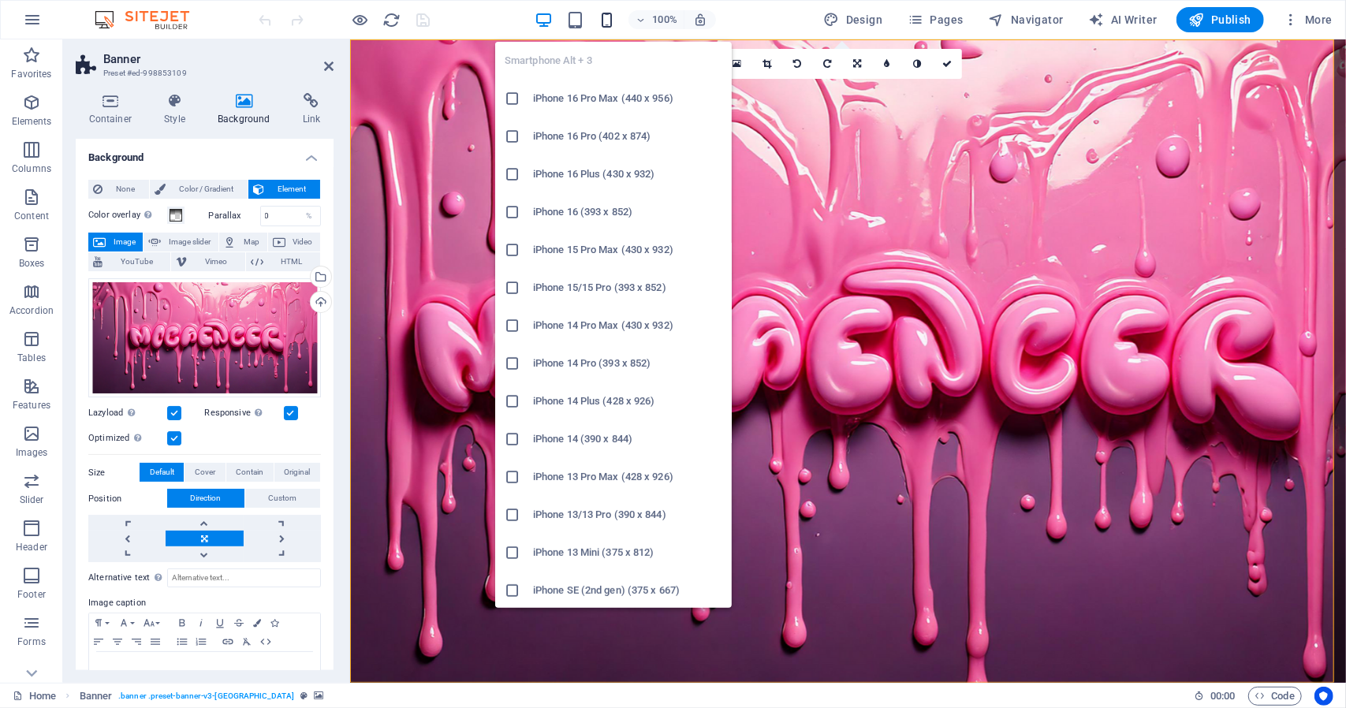
click at [608, 15] on icon "button" at bounding box center [607, 20] width 18 height 18
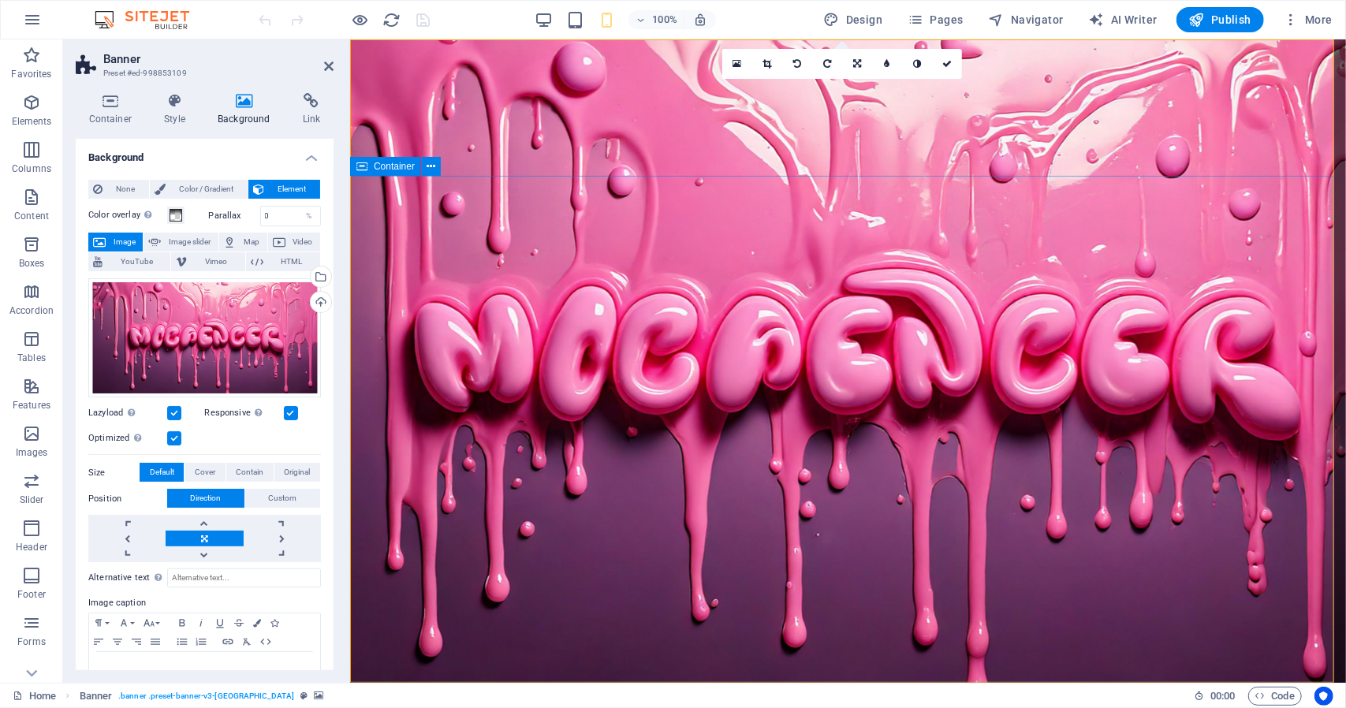
click at [325, 61] on icon at bounding box center [328, 66] width 9 height 13
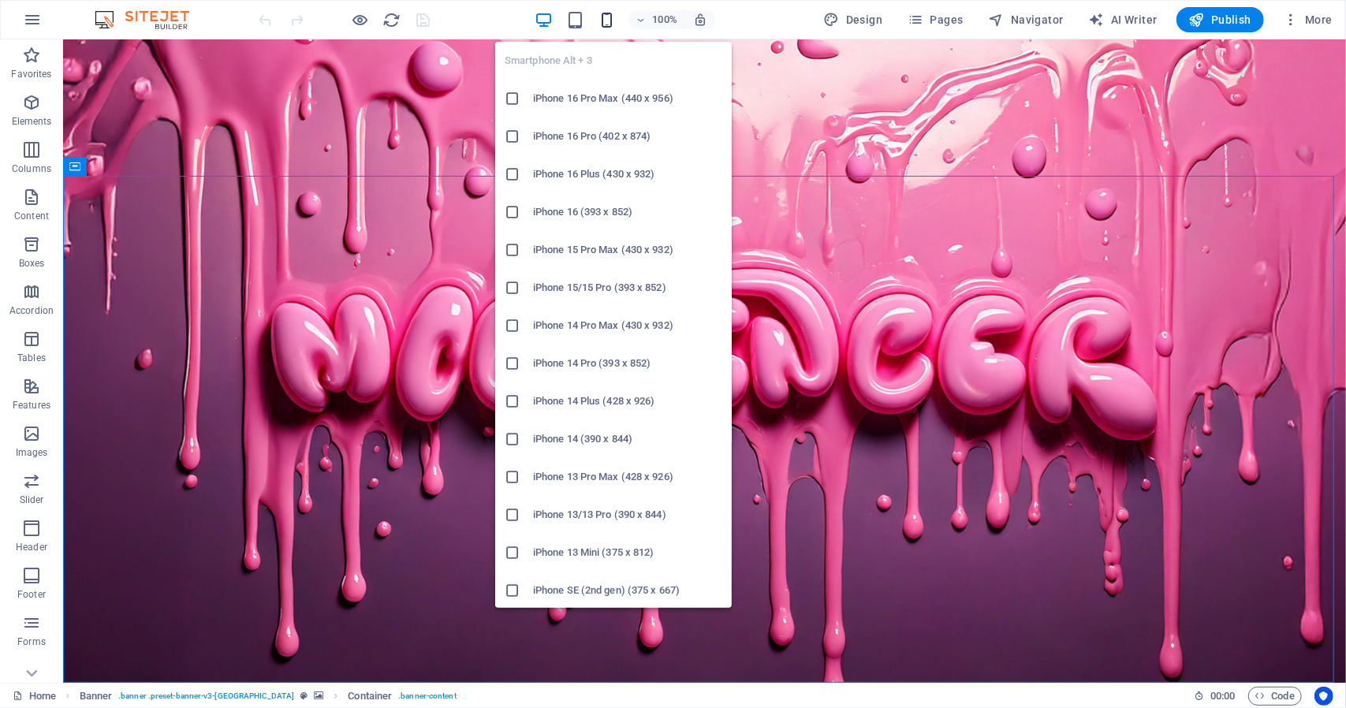
click at [607, 21] on icon "button" at bounding box center [607, 20] width 18 height 18
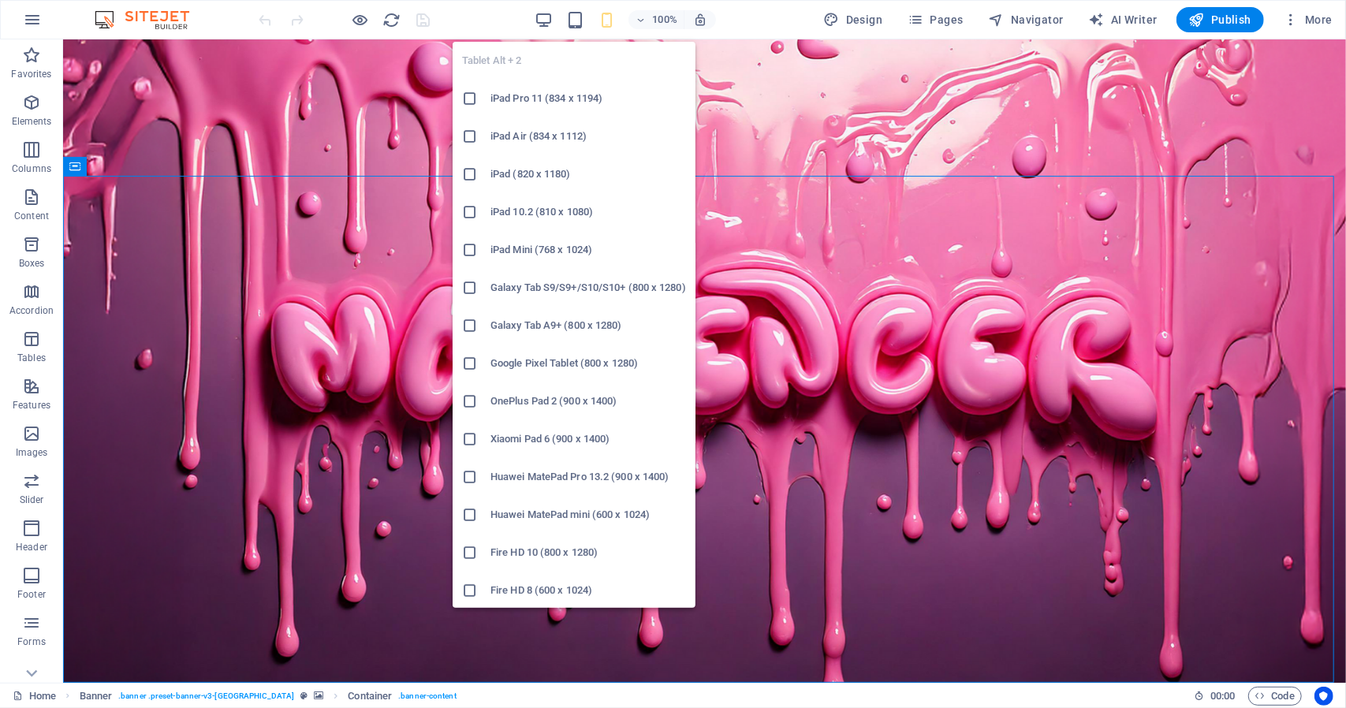
drag, startPoint x: 579, startPoint y: 23, endPoint x: 593, endPoint y: 26, distance: 14.5
click at [579, 23] on icon "button" at bounding box center [575, 20] width 18 height 18
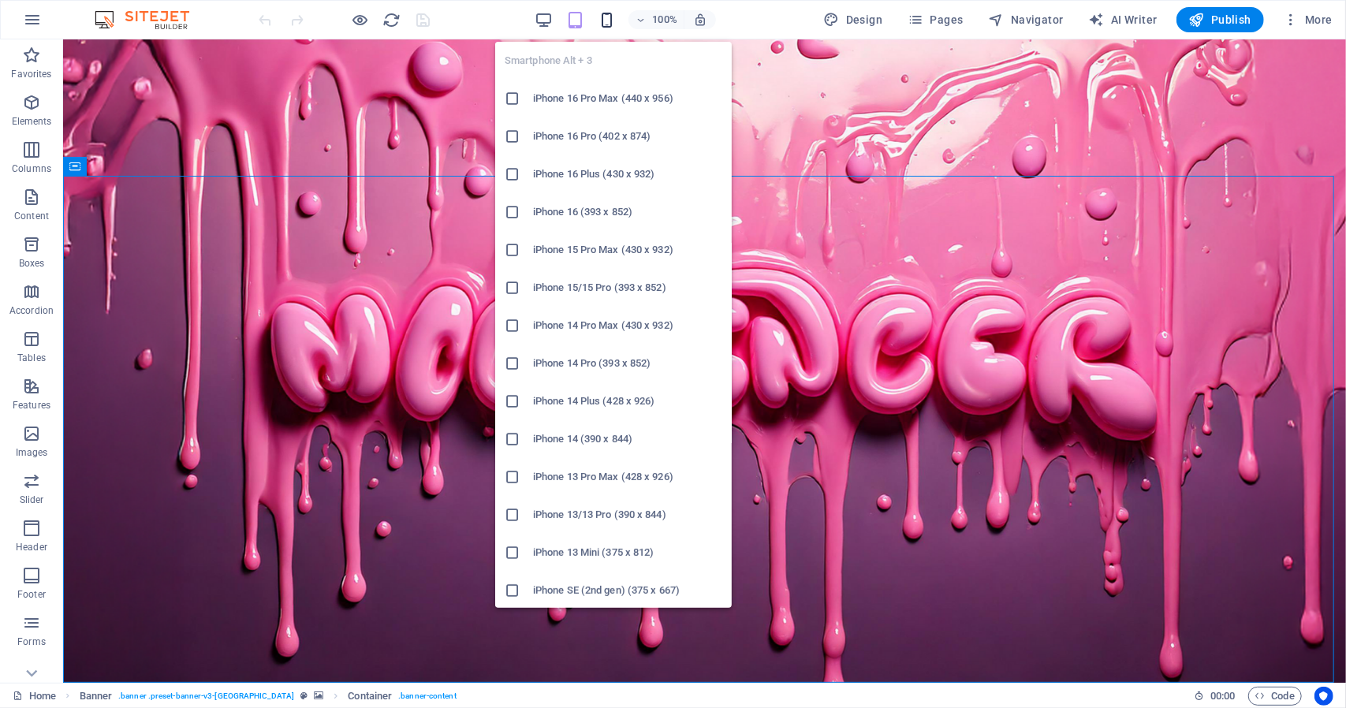
click at [604, 20] on icon "button" at bounding box center [607, 20] width 18 height 18
click at [606, 99] on h6 "iPhone 16 Pro Max (440 x 956)" at bounding box center [627, 98] width 189 height 19
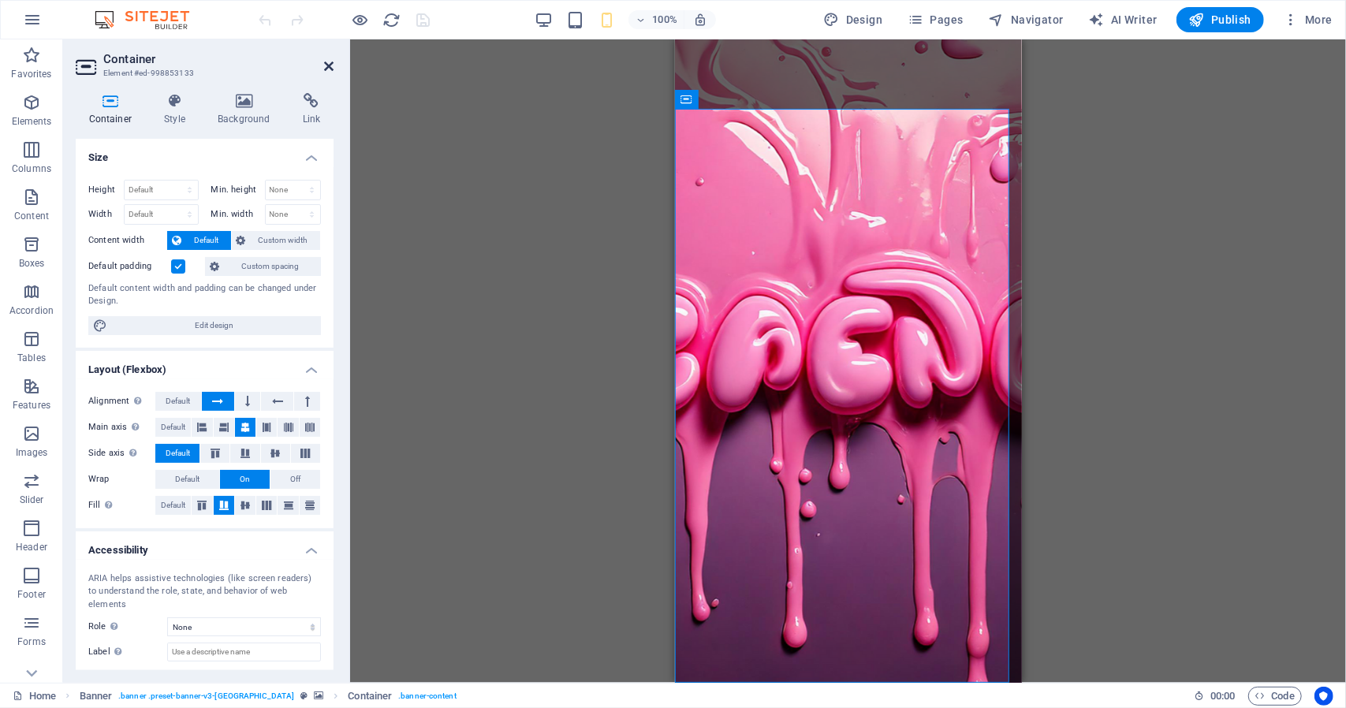
click at [326, 67] on icon at bounding box center [328, 66] width 9 height 13
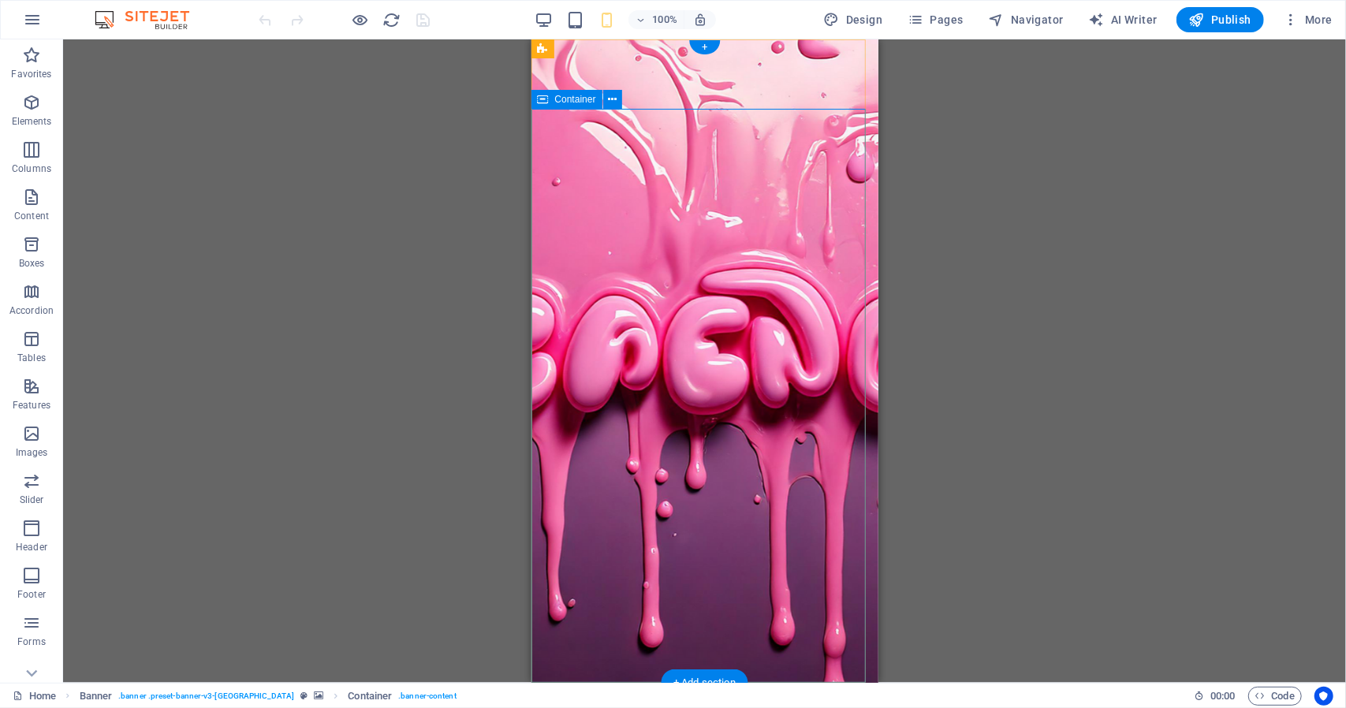
click at [647, 51] on button at bounding box center [640, 48] width 19 height 19
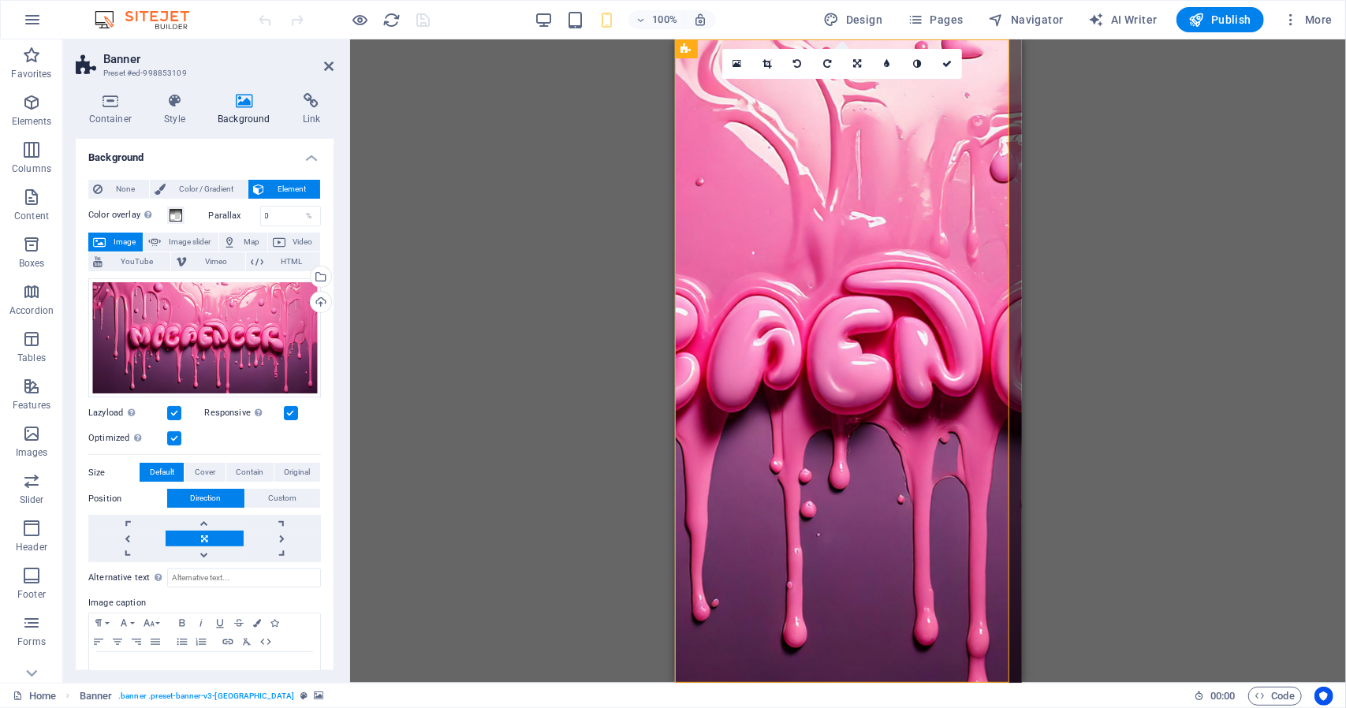
click at [290, 413] on label at bounding box center [291, 413] width 14 height 14
click at [0, 0] on input "Responsive Automatically load retina image and smartphone optimized sizes." at bounding box center [0, 0] width 0 height 0
click at [290, 413] on label at bounding box center [291, 413] width 14 height 14
click at [0, 0] on input "Responsive Automatically load retina image and smartphone optimized sizes." at bounding box center [0, 0] width 0 height 0
click at [198, 471] on span "Cover" at bounding box center [205, 472] width 21 height 19
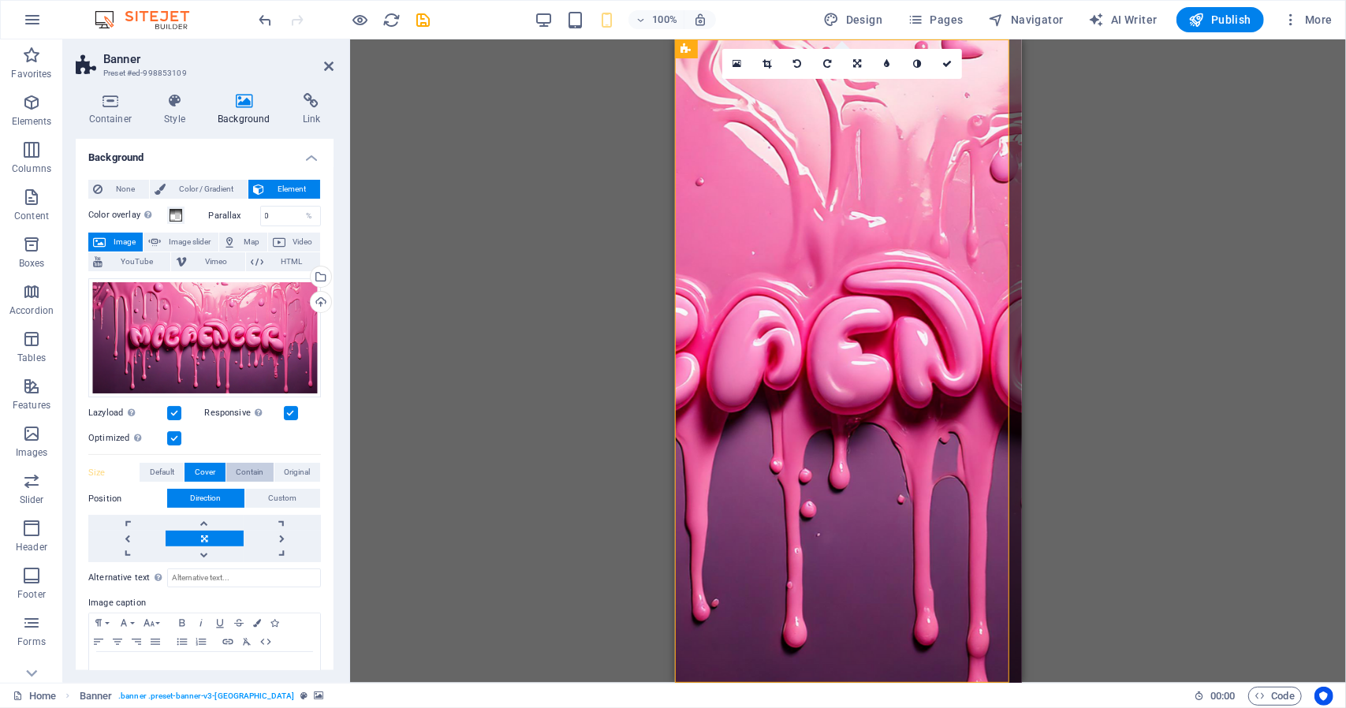
click at [238, 470] on span "Contain" at bounding box center [250, 472] width 28 height 19
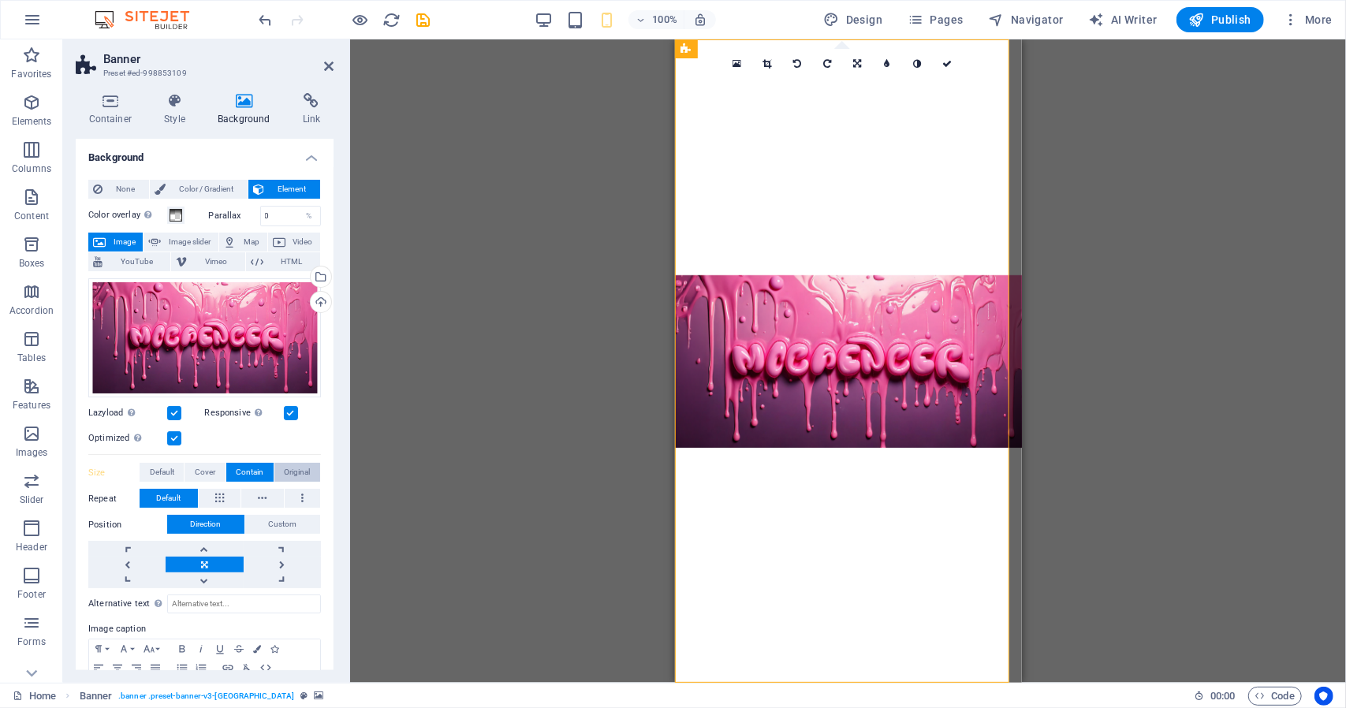
click at [284, 470] on span "Original" at bounding box center [297, 472] width 26 height 19
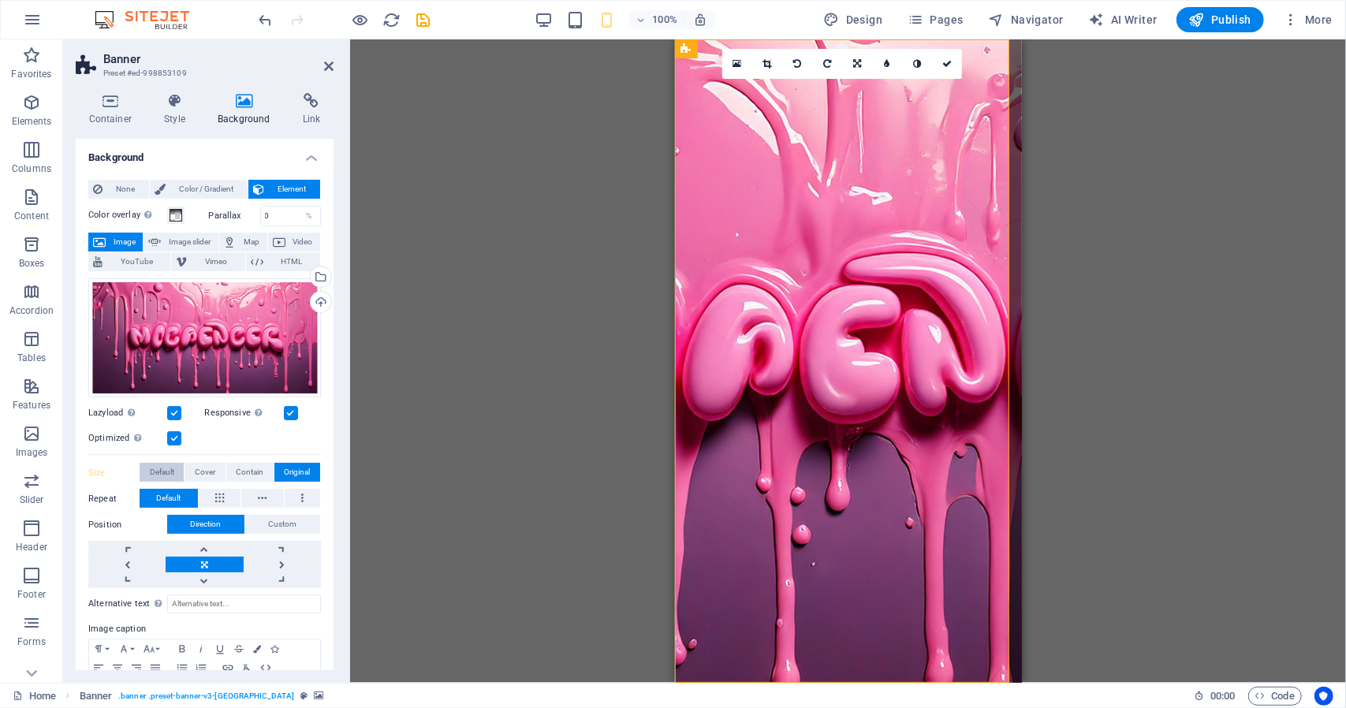
click at [168, 468] on span "Default" at bounding box center [162, 472] width 24 height 19
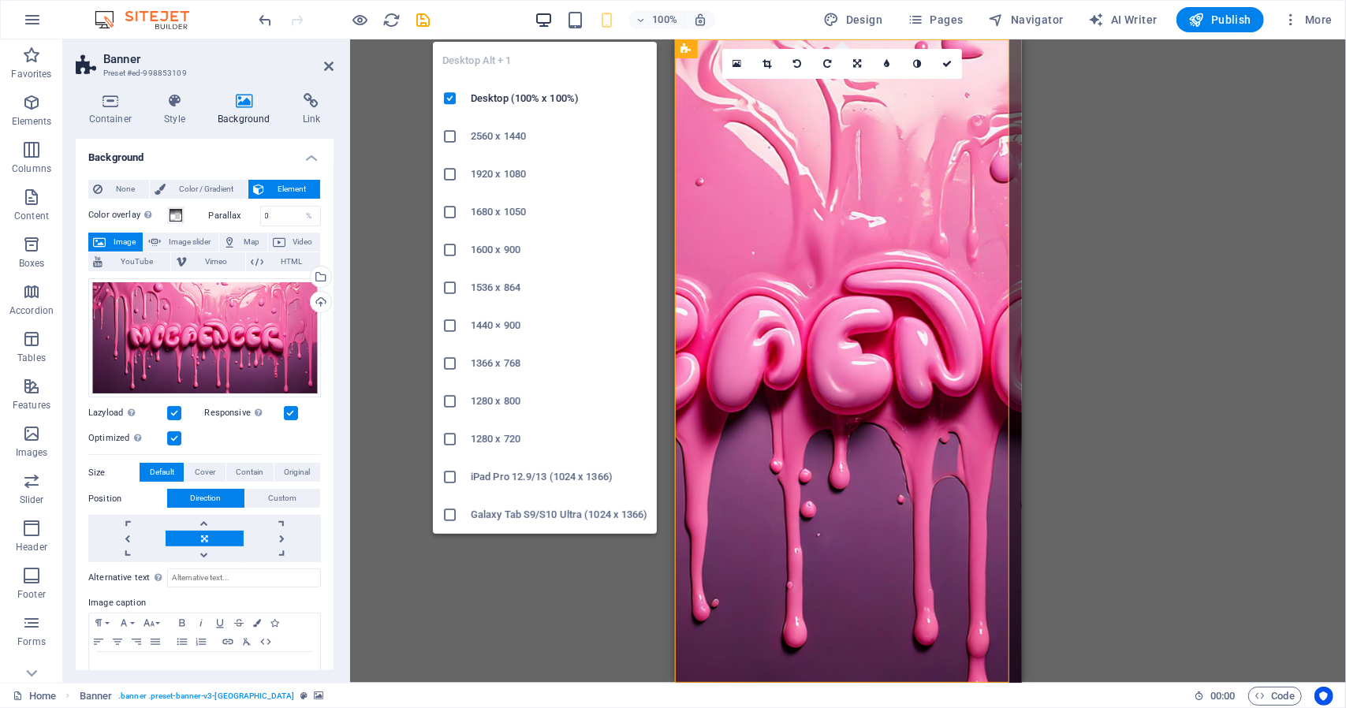
click at [542, 17] on icon "button" at bounding box center [544, 20] width 18 height 18
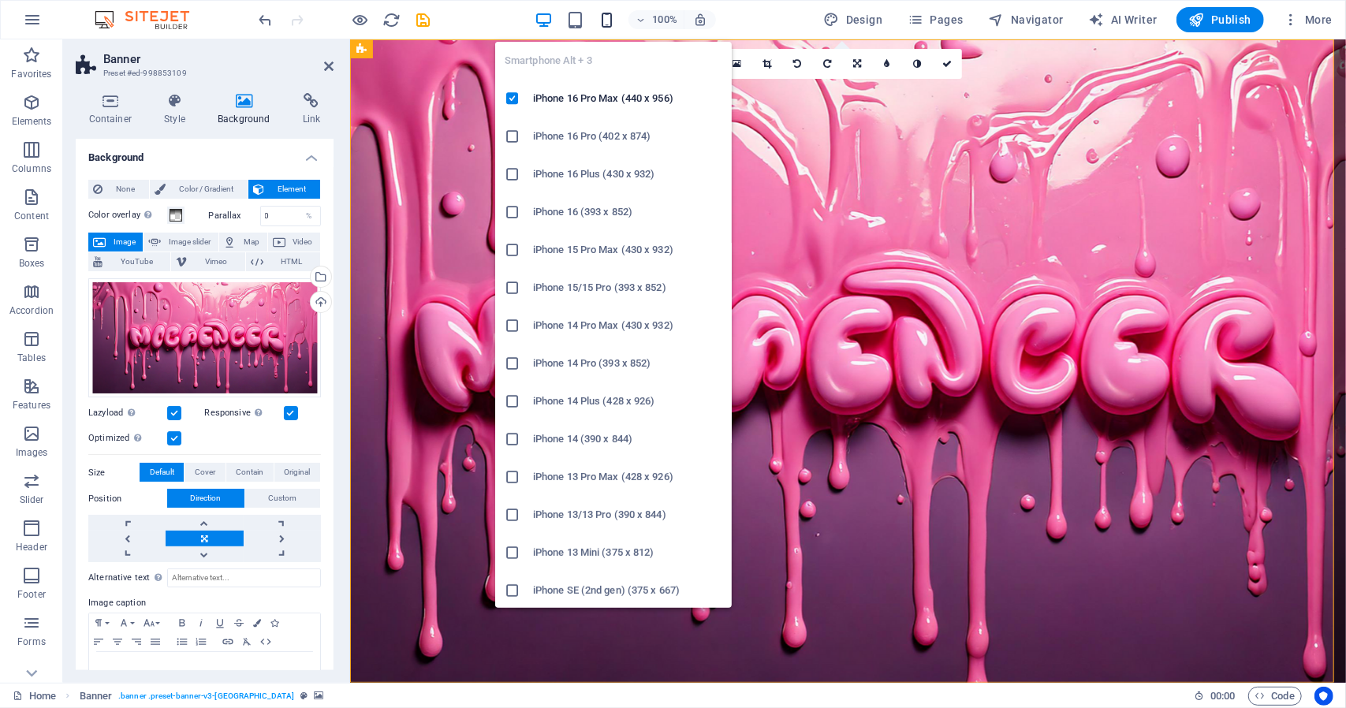
click at [607, 21] on icon "button" at bounding box center [607, 20] width 18 height 18
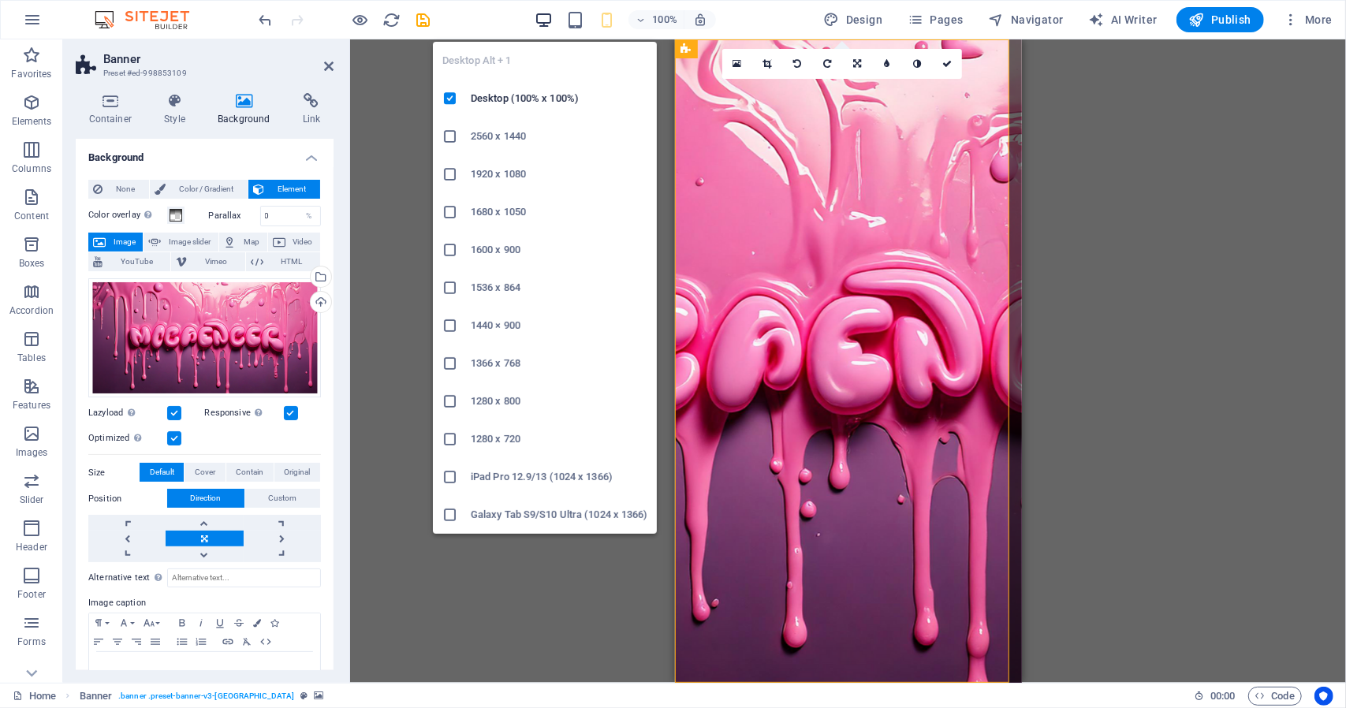
click at [550, 15] on icon "button" at bounding box center [544, 20] width 18 height 18
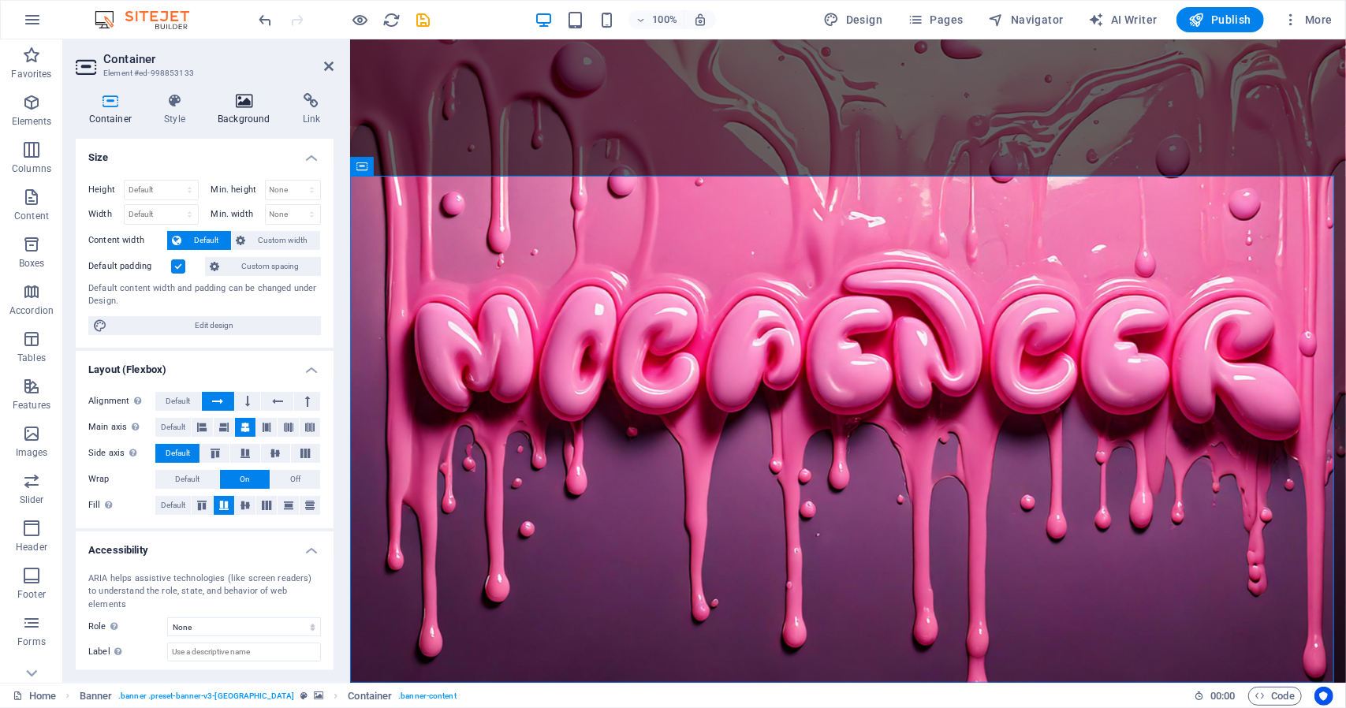
click at [236, 94] on icon at bounding box center [244, 101] width 79 height 16
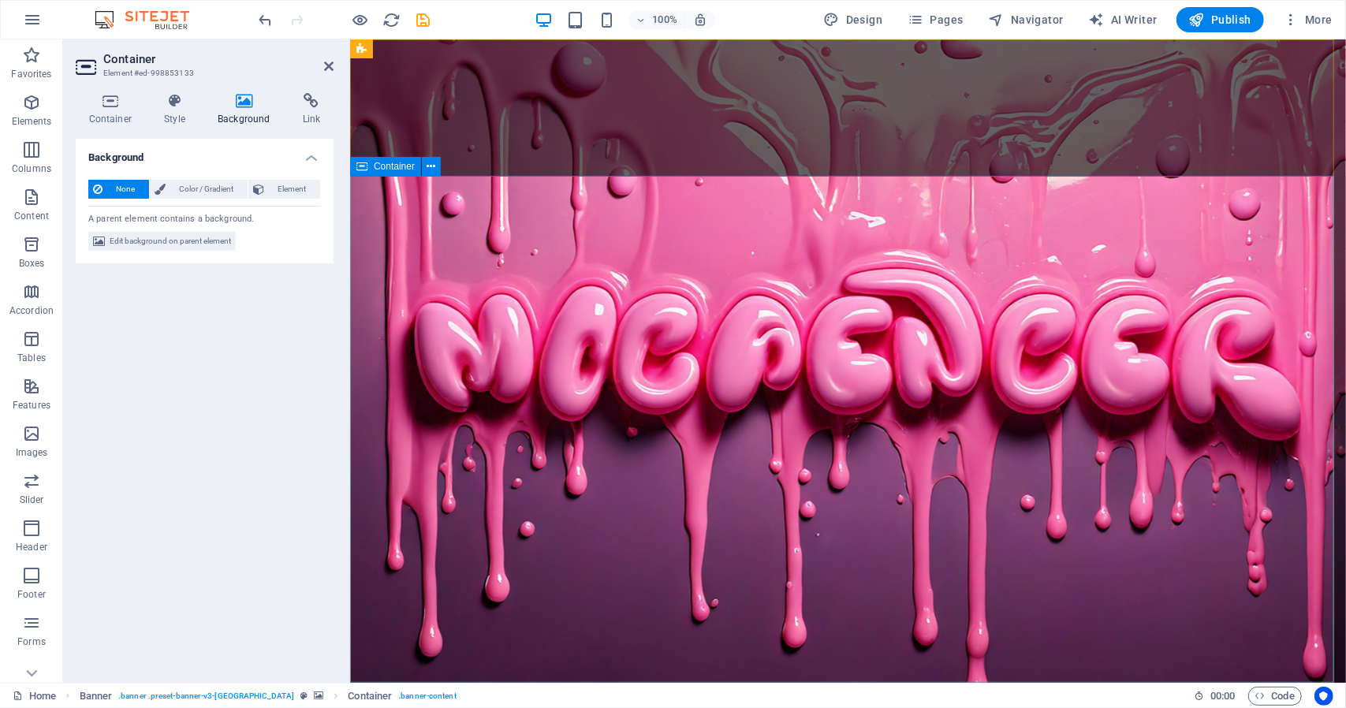
click at [498, 54] on icon at bounding box center [499, 49] width 9 height 17
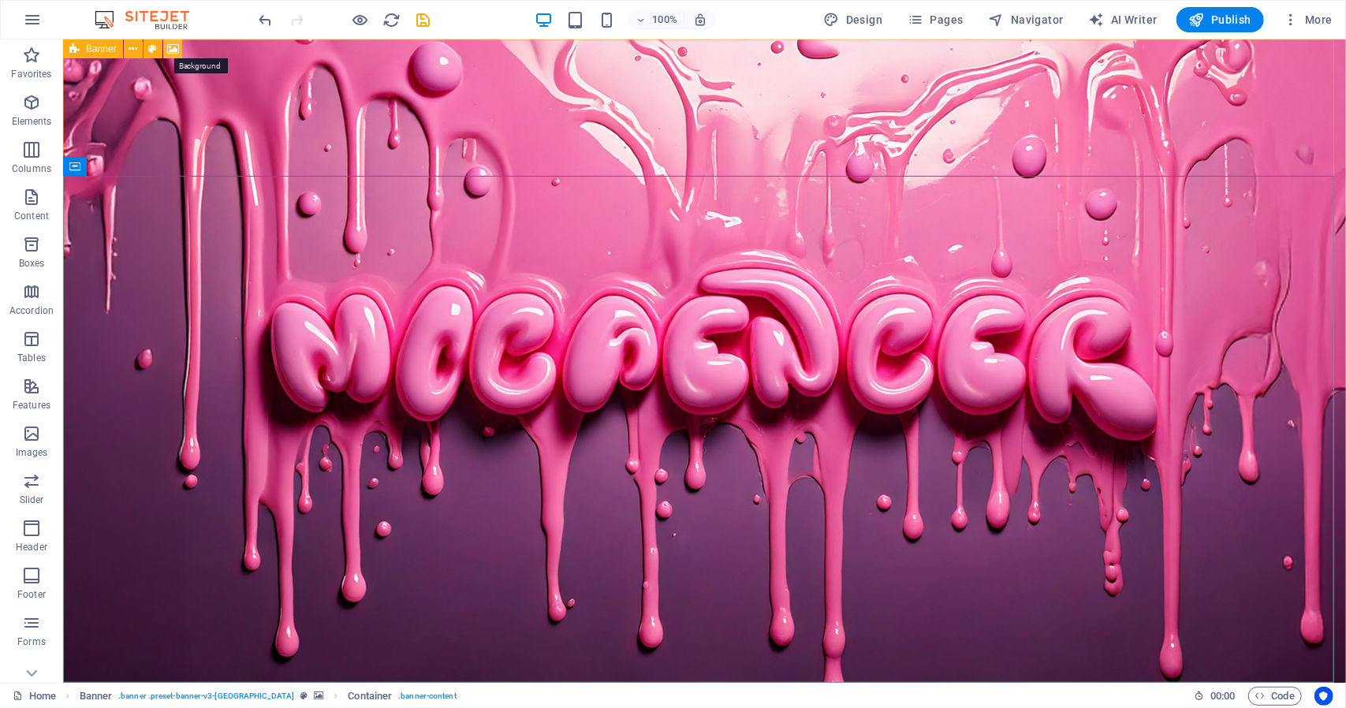
click at [172, 45] on icon at bounding box center [173, 49] width 12 height 17
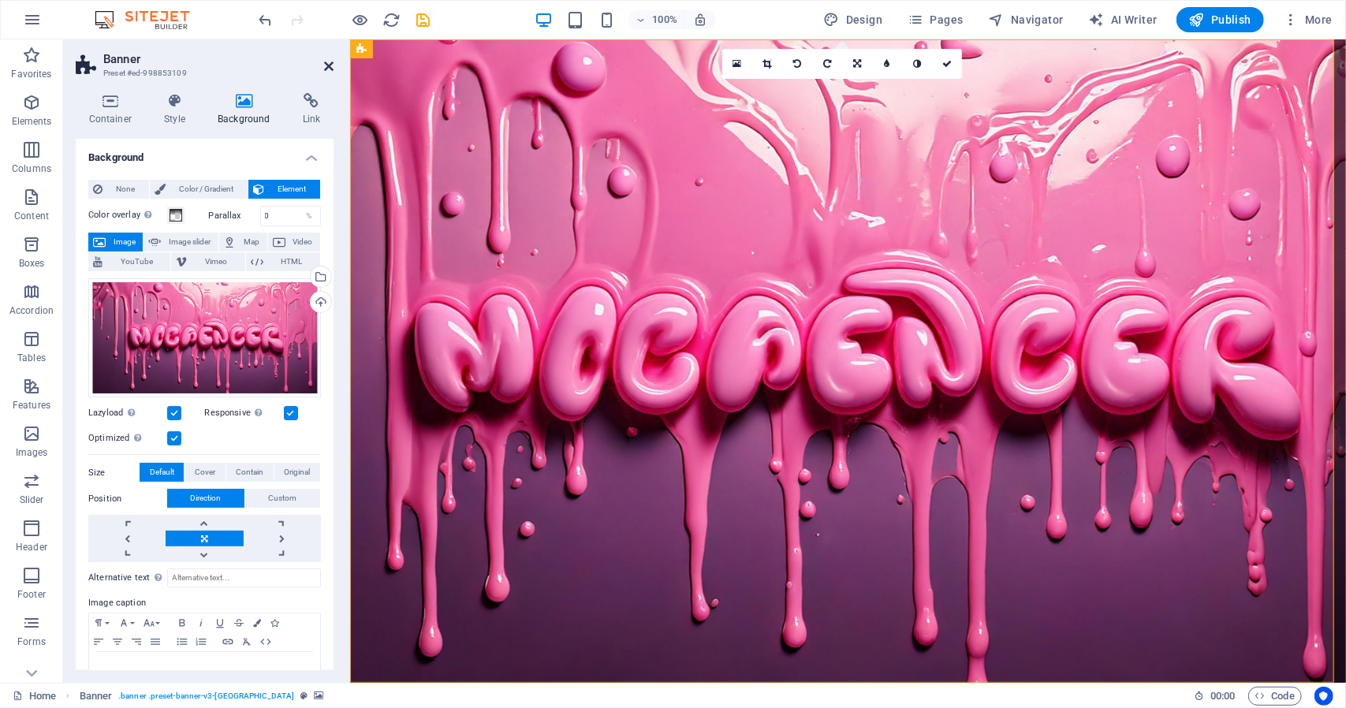
drag, startPoint x: 327, startPoint y: 64, endPoint x: 437, endPoint y: 152, distance: 140.8
click at [327, 64] on icon at bounding box center [328, 66] width 9 height 13
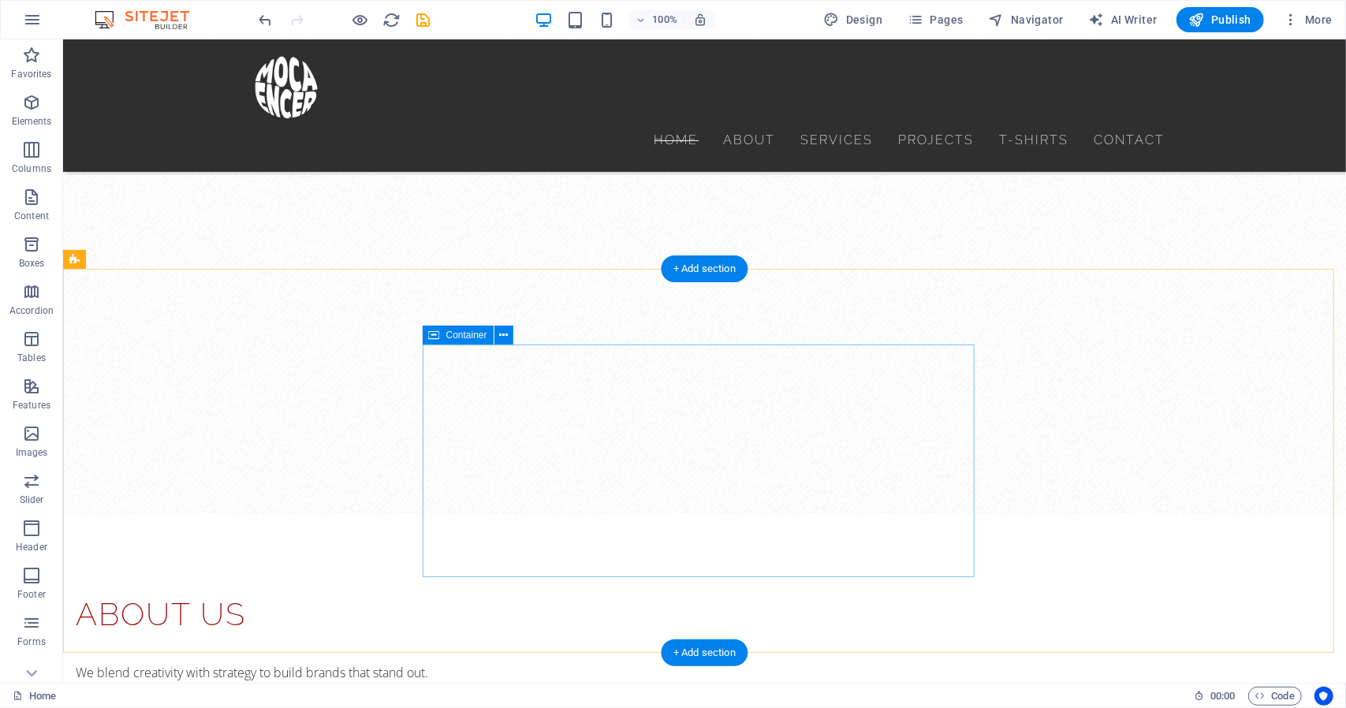
scroll to position [1025, 0]
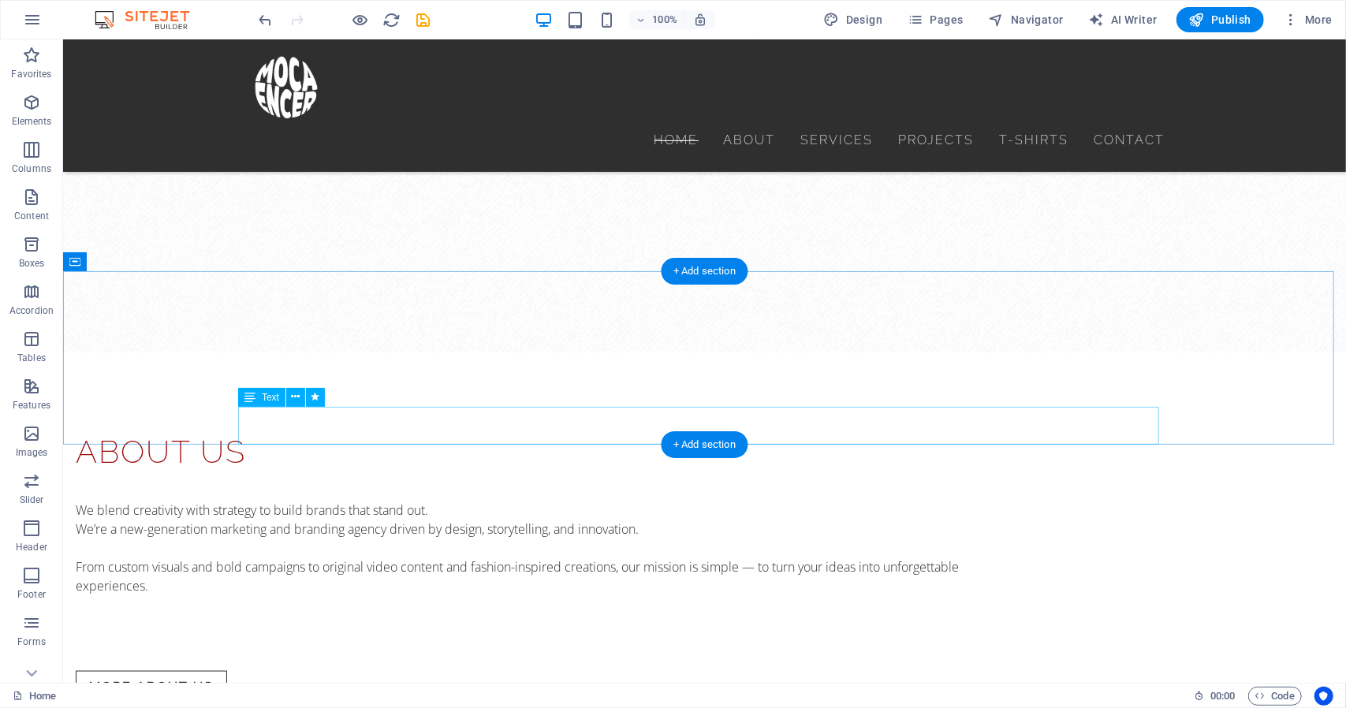
scroll to position [986, 0]
